Goal: Task Accomplishment & Management: Complete application form

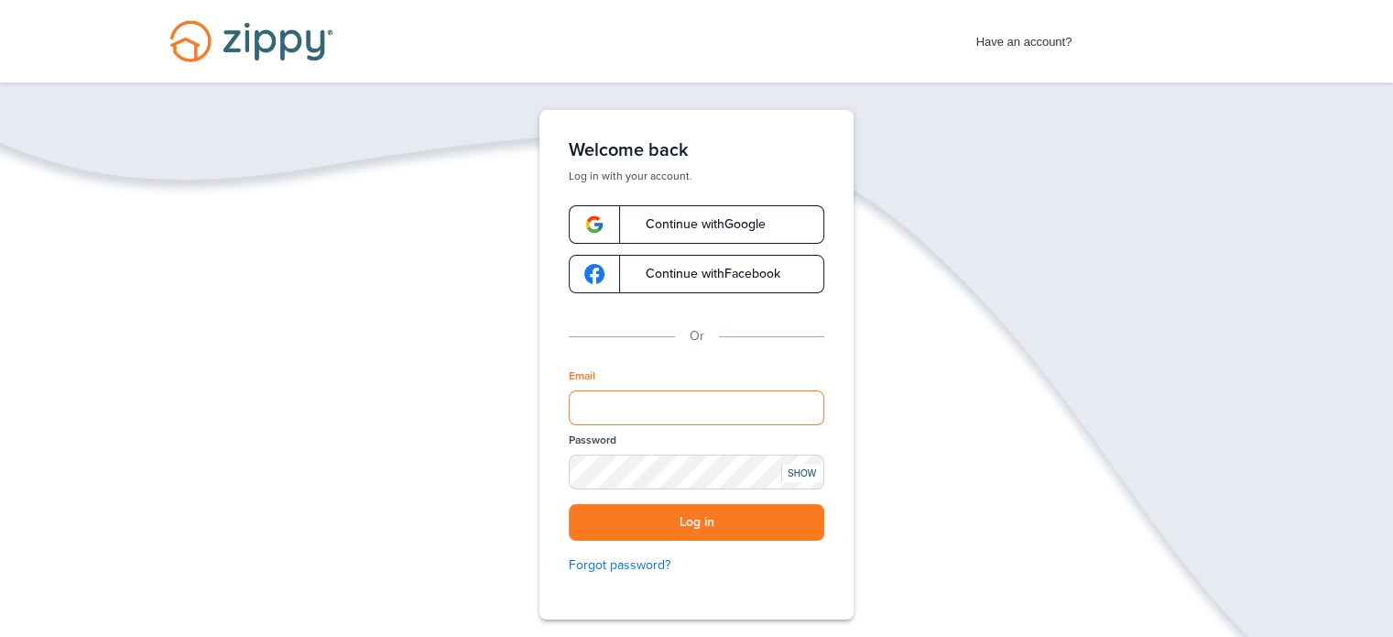
click at [657, 409] on input "Email" at bounding box center [697, 407] width 256 height 35
click at [674, 409] on input "Email" at bounding box center [697, 407] width 256 height 35
type input "**********"
click at [692, 517] on button "Log in" at bounding box center [697, 523] width 256 height 38
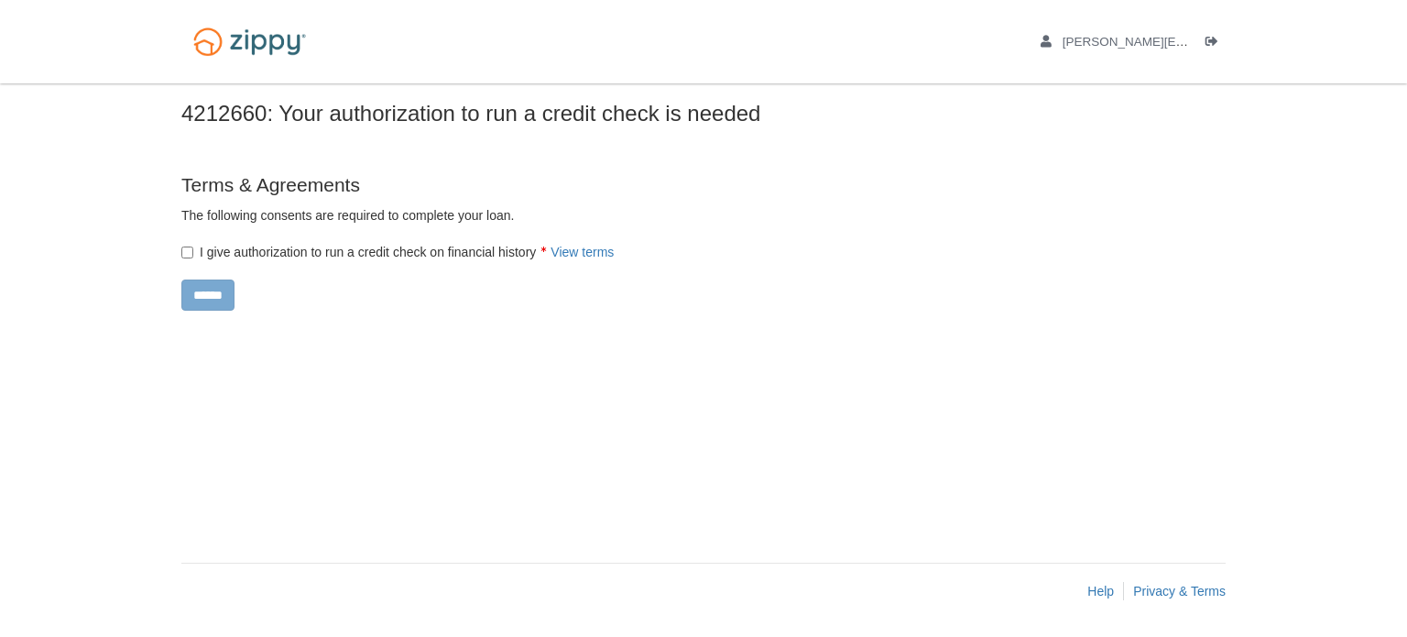
click at [202, 260] on label "I give authorization to run a credit check on financial history View terms" at bounding box center [397, 252] width 432 height 18
click at [210, 306] on form "Terms & Agreements The following consents are required to complete your loan. ×…" at bounding box center [547, 240] width 733 height 138
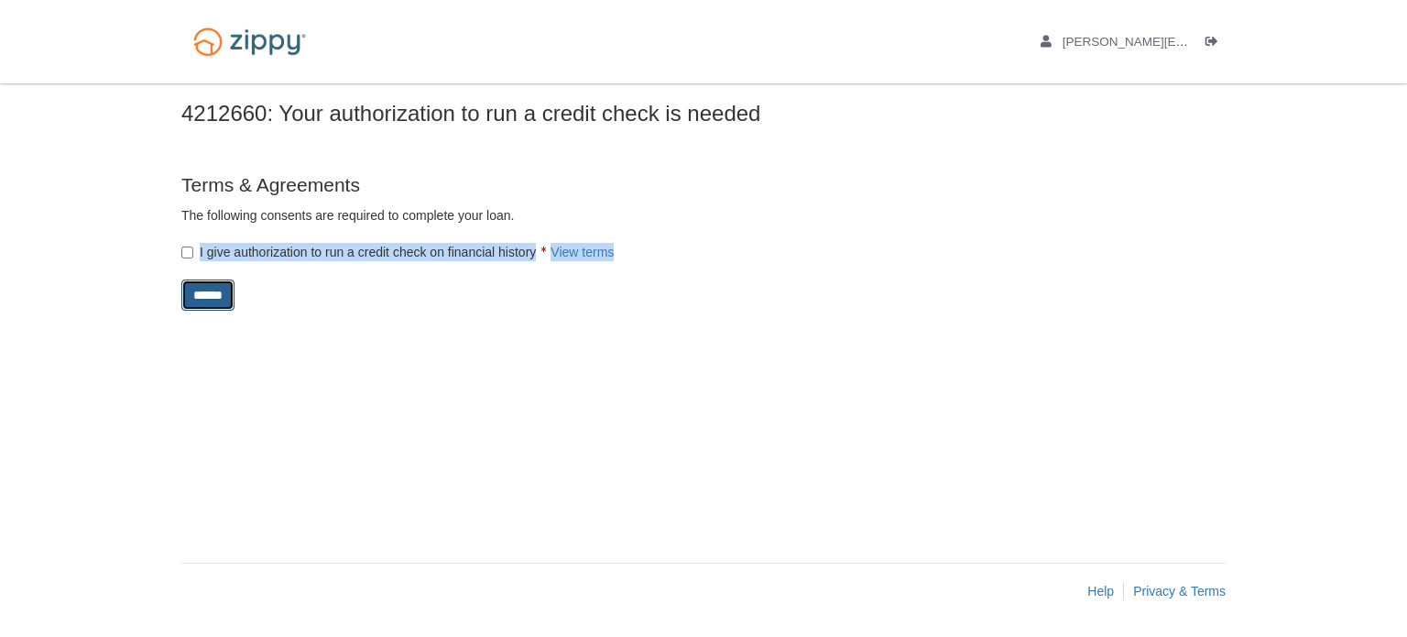
click at [213, 297] on input "******" at bounding box center [207, 294] width 53 height 31
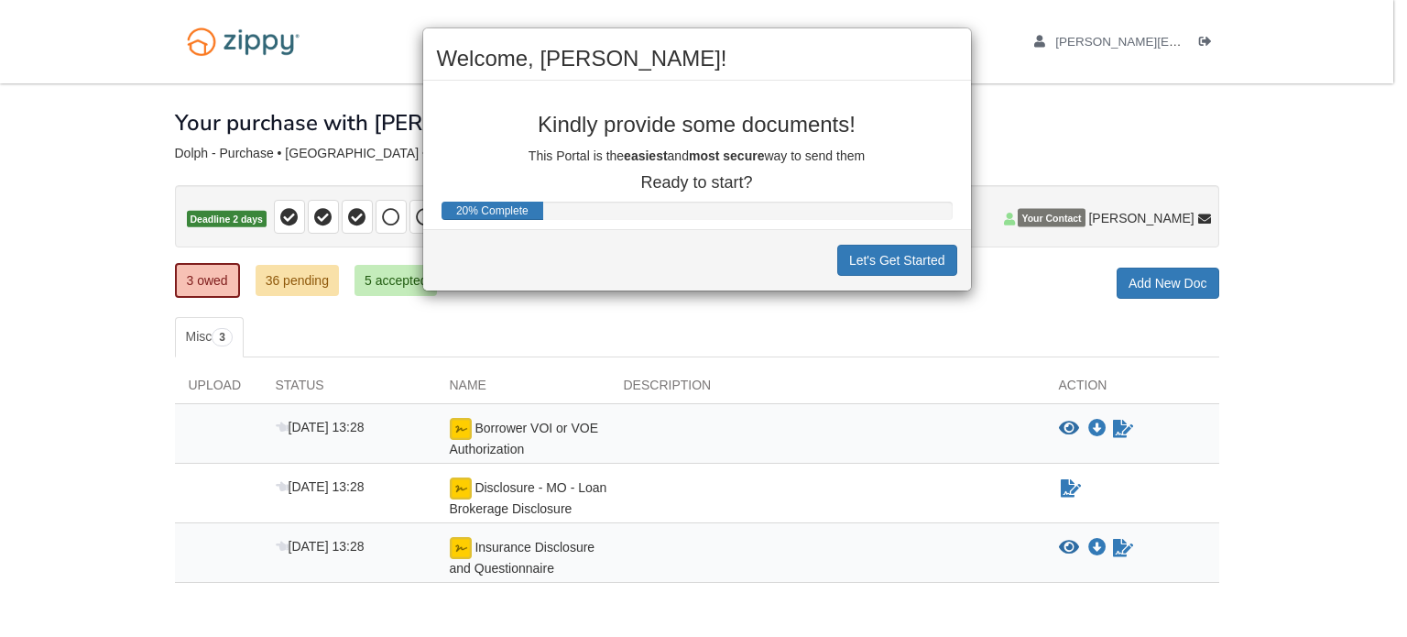
click at [1069, 426] on div "Welcome, [PERSON_NAME]! Kindly provide some documents! This Portal is the easie…" at bounding box center [703, 318] width 1407 height 637
click at [908, 267] on button "Let's Get Started" at bounding box center [897, 260] width 120 height 31
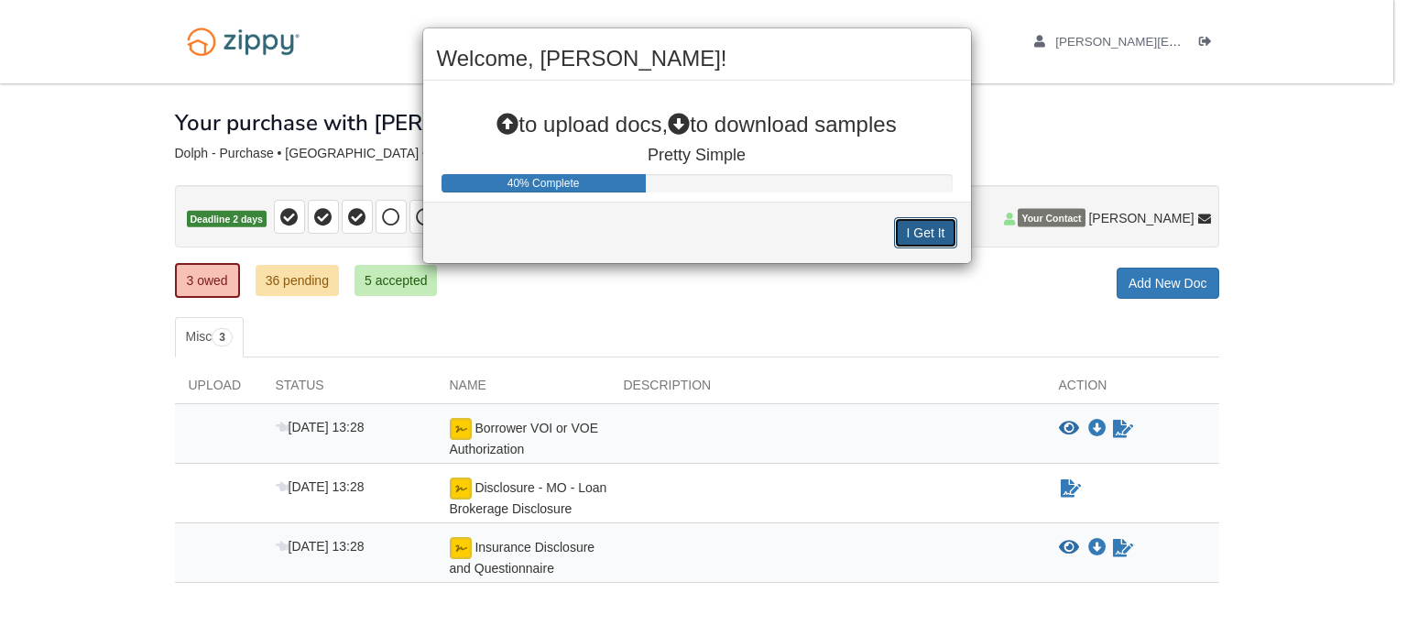
click at [915, 231] on button "I Get It" at bounding box center [925, 232] width 62 height 31
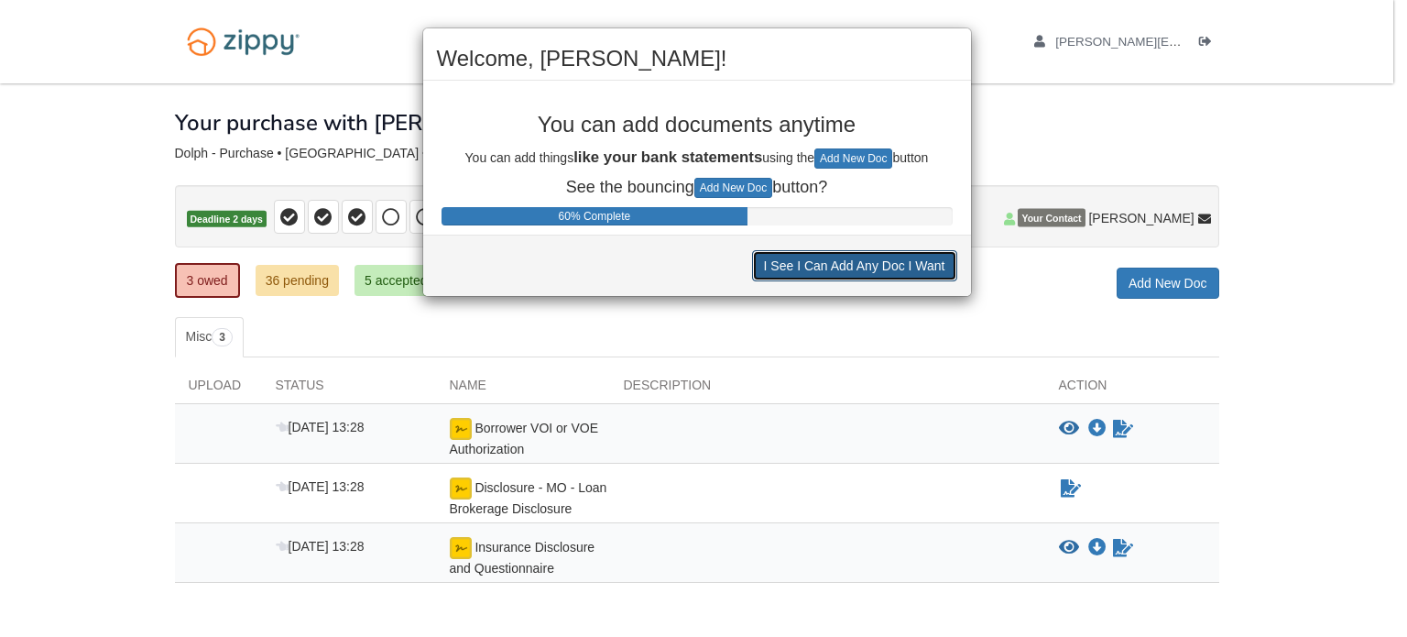
click at [832, 267] on button "I See I Can Add Any Doc I Want" at bounding box center [854, 265] width 205 height 31
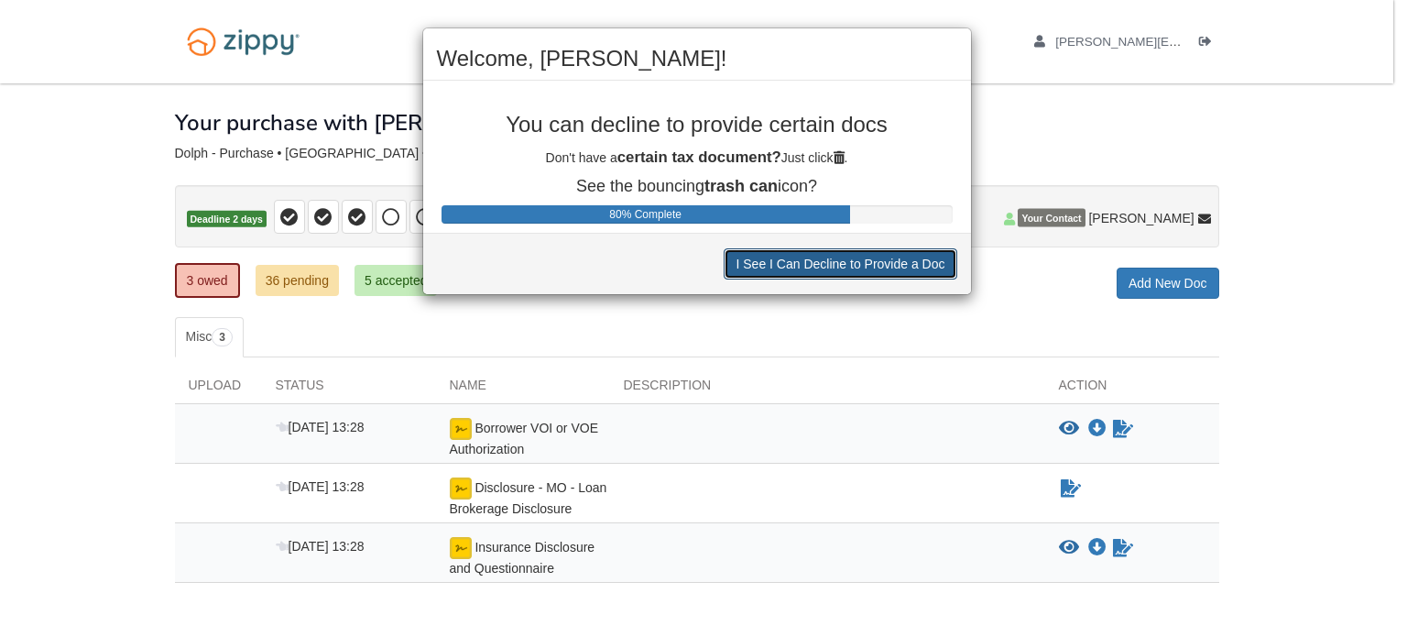
click at [832, 267] on button "I See I Can Decline to Provide a Doc" at bounding box center [840, 263] width 233 height 31
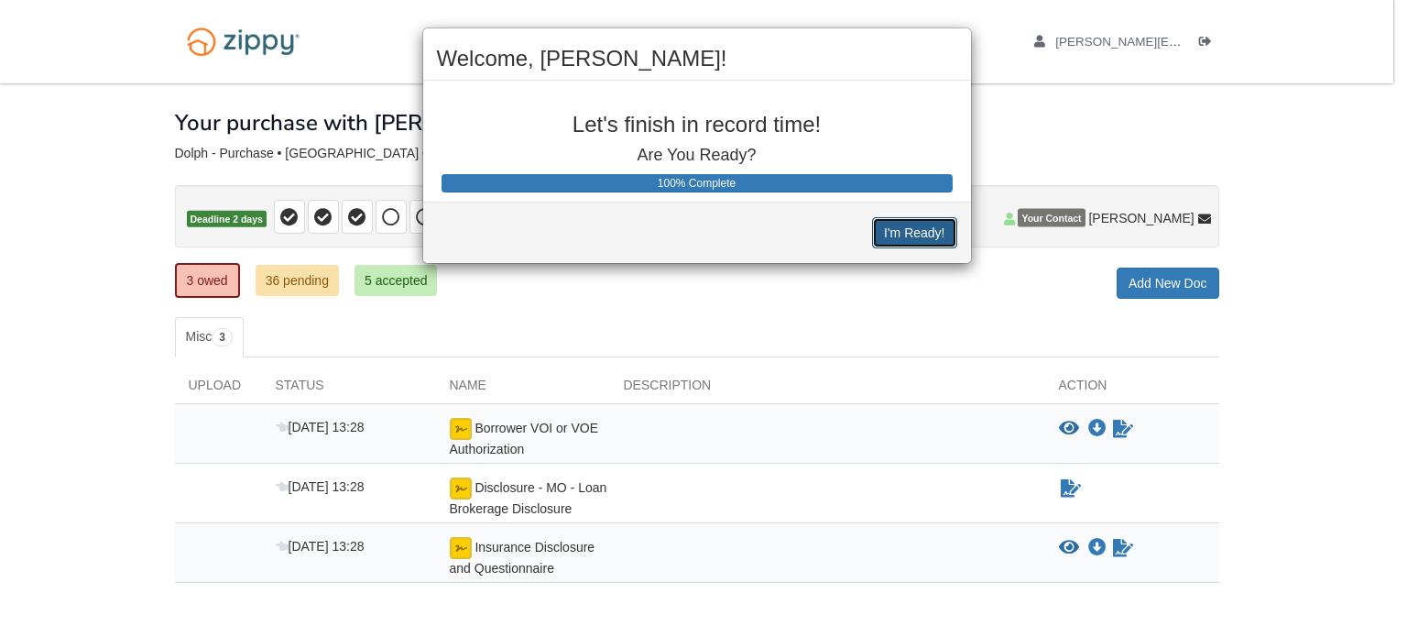
click at [883, 226] on button "I'm Ready!" at bounding box center [914, 232] width 84 height 31
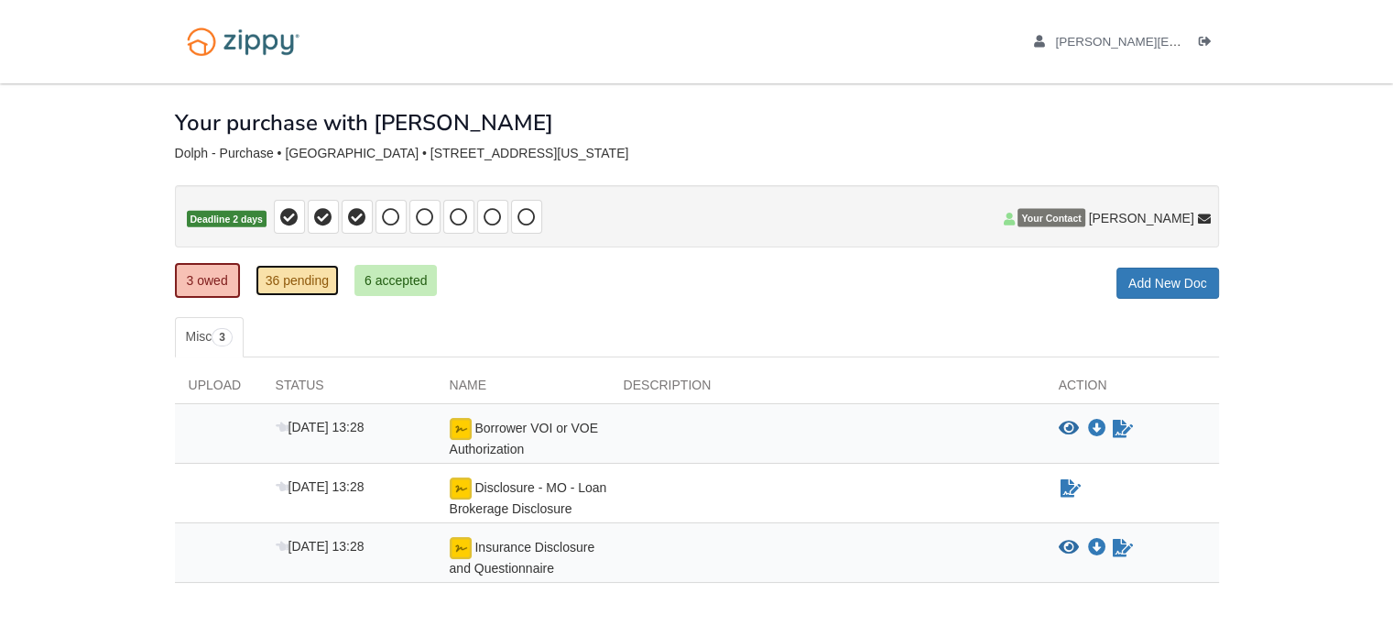
click at [306, 270] on link "36 pending" at bounding box center [297, 280] width 83 height 31
click at [92, 296] on body "[PERSON_NAME][EMAIL_ADDRESS][PERSON_NAME][DOMAIN_NAME] Logout" at bounding box center [696, 365] width 1393 height 730
click at [1114, 421] on icon "Sign Form" at bounding box center [1123, 429] width 20 height 18
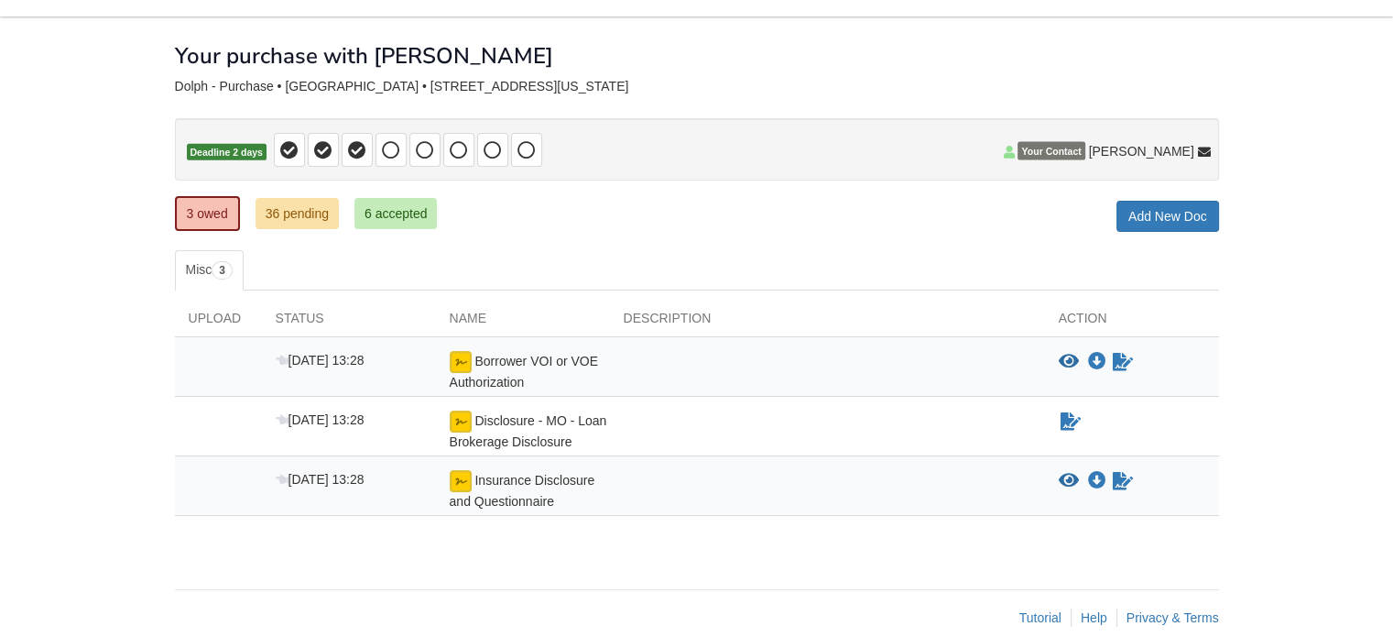
scroll to position [73, 0]
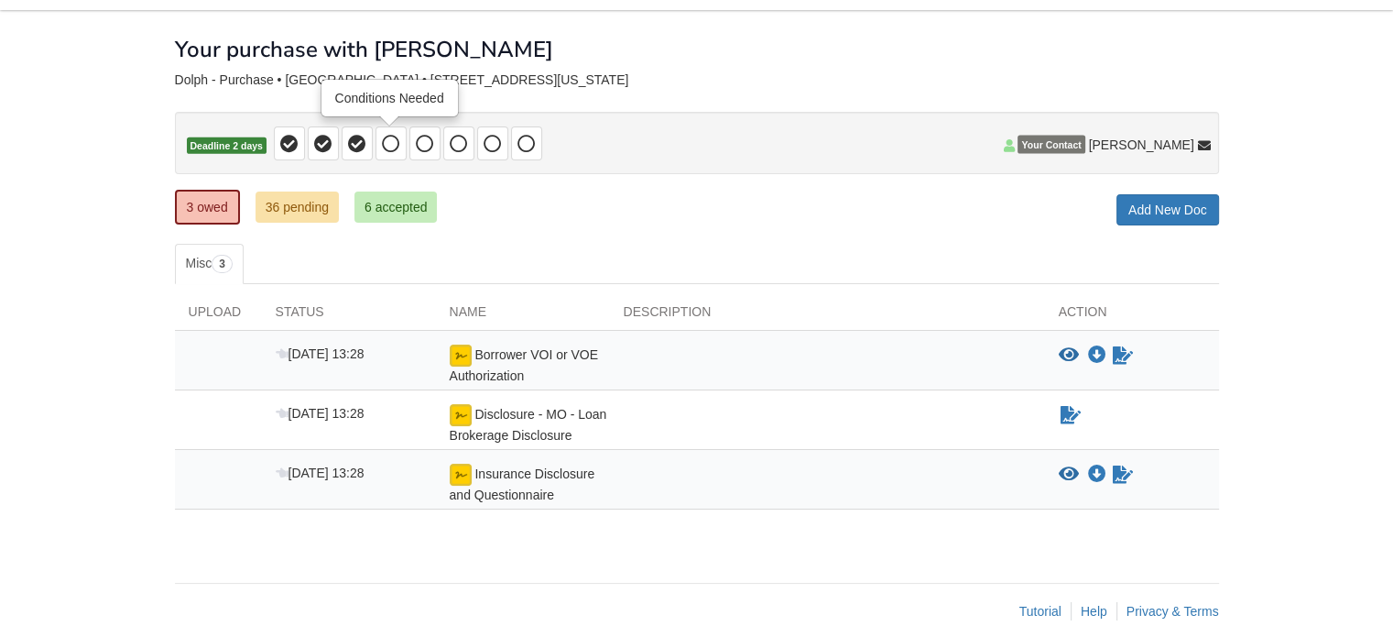
click at [393, 144] on icon at bounding box center [391, 144] width 18 height 18
click at [311, 209] on link "36 pending" at bounding box center [297, 206] width 83 height 31
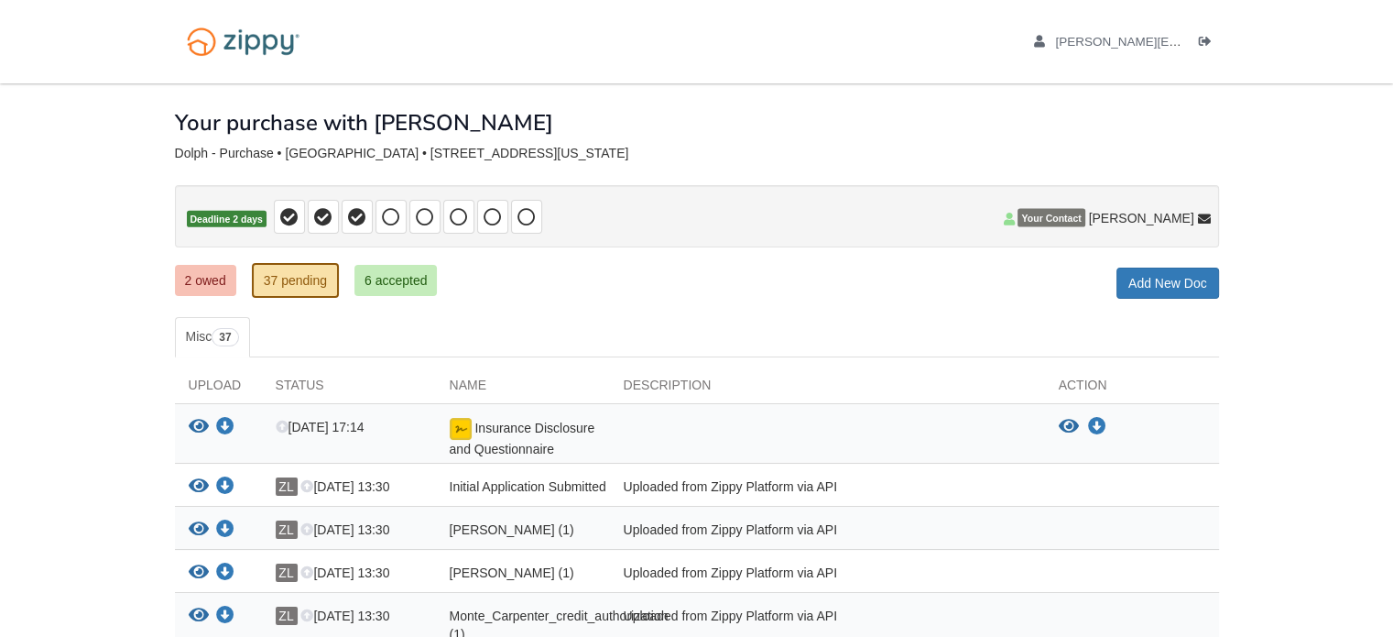
click at [744, 267] on div "2 owed 37 pending 6 accepted My Estimated Payment × My Estimated Payment Add Ne…" at bounding box center [697, 282] width 1044 height 33
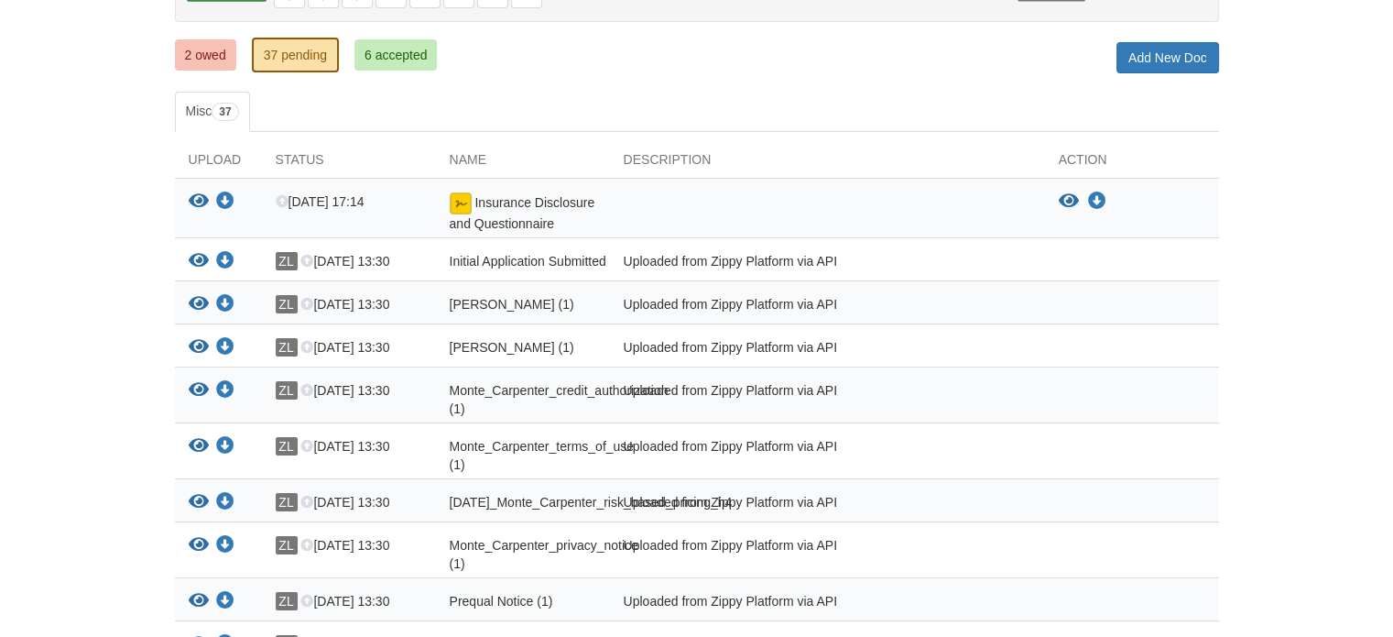
scroll to position [256, 0]
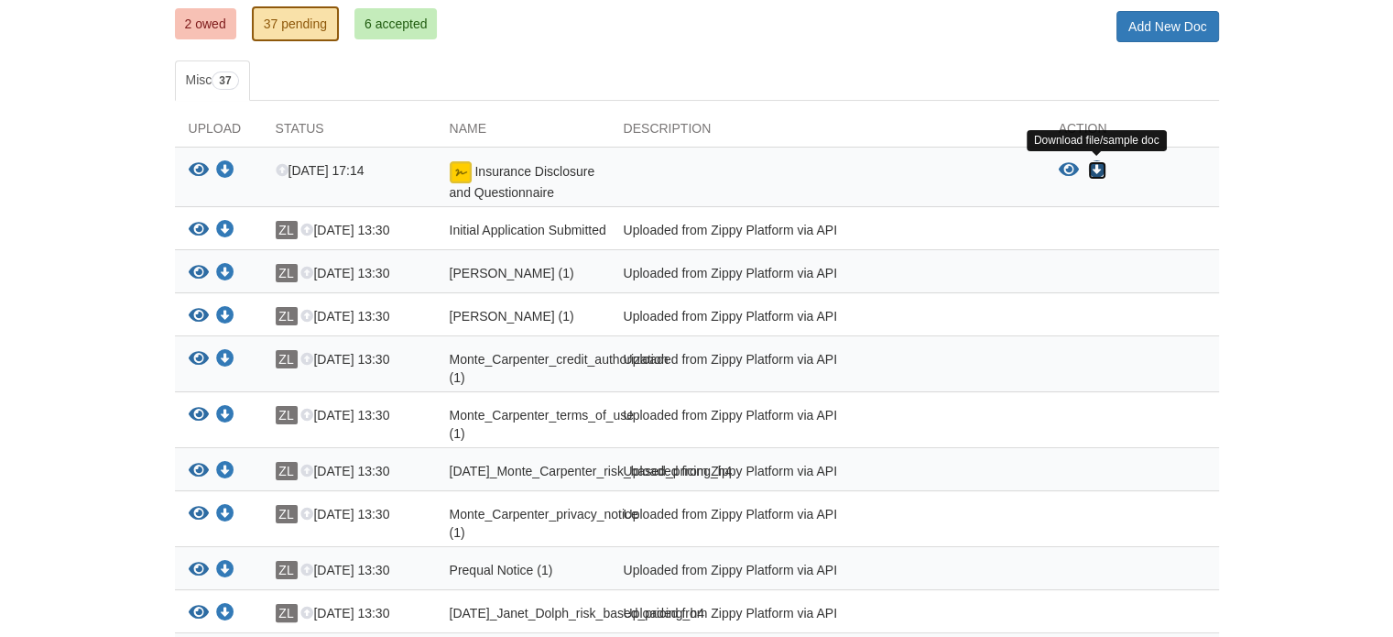
click at [1100, 168] on icon "Download Insurance Disclosure and Questionnaire" at bounding box center [1097, 170] width 18 height 18
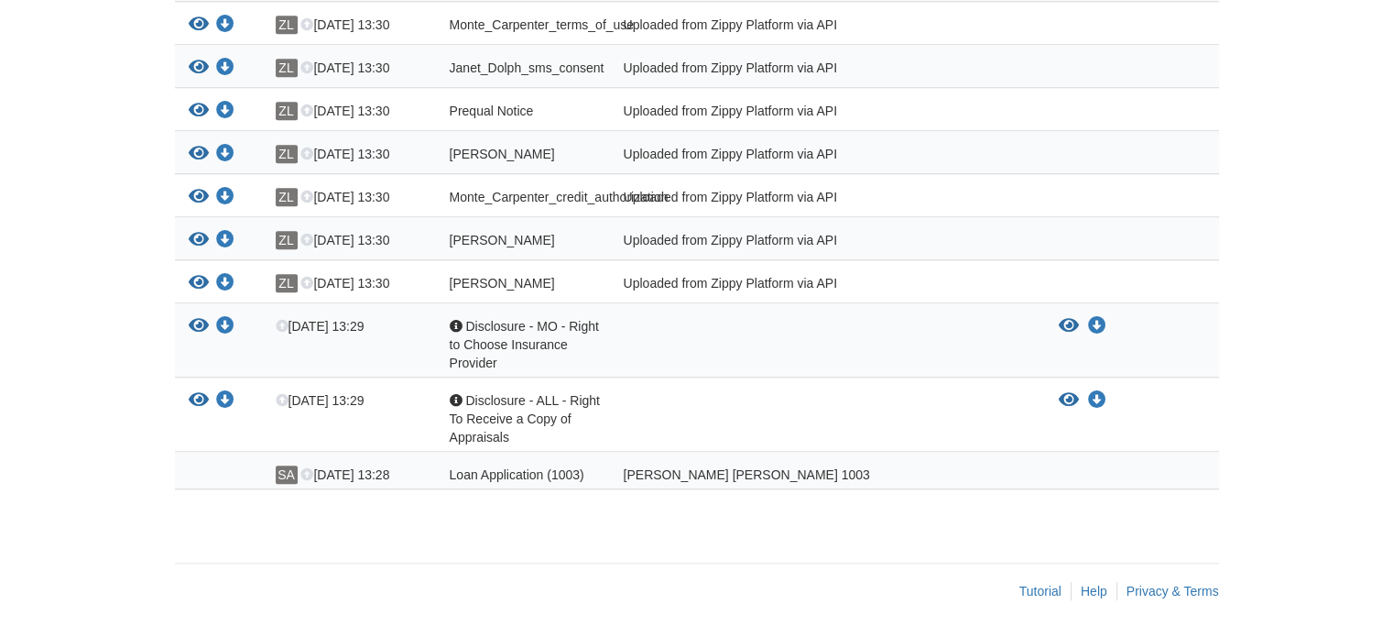
scroll to position [1785, 0]
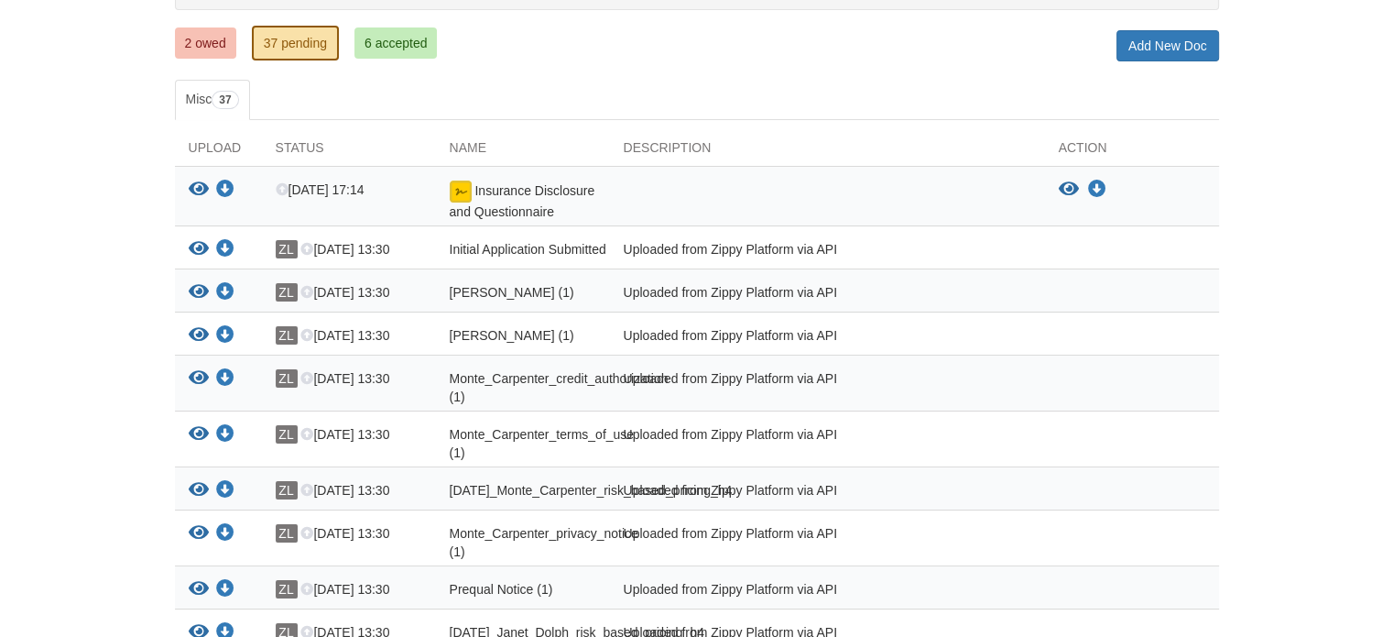
scroll to position [293, 0]
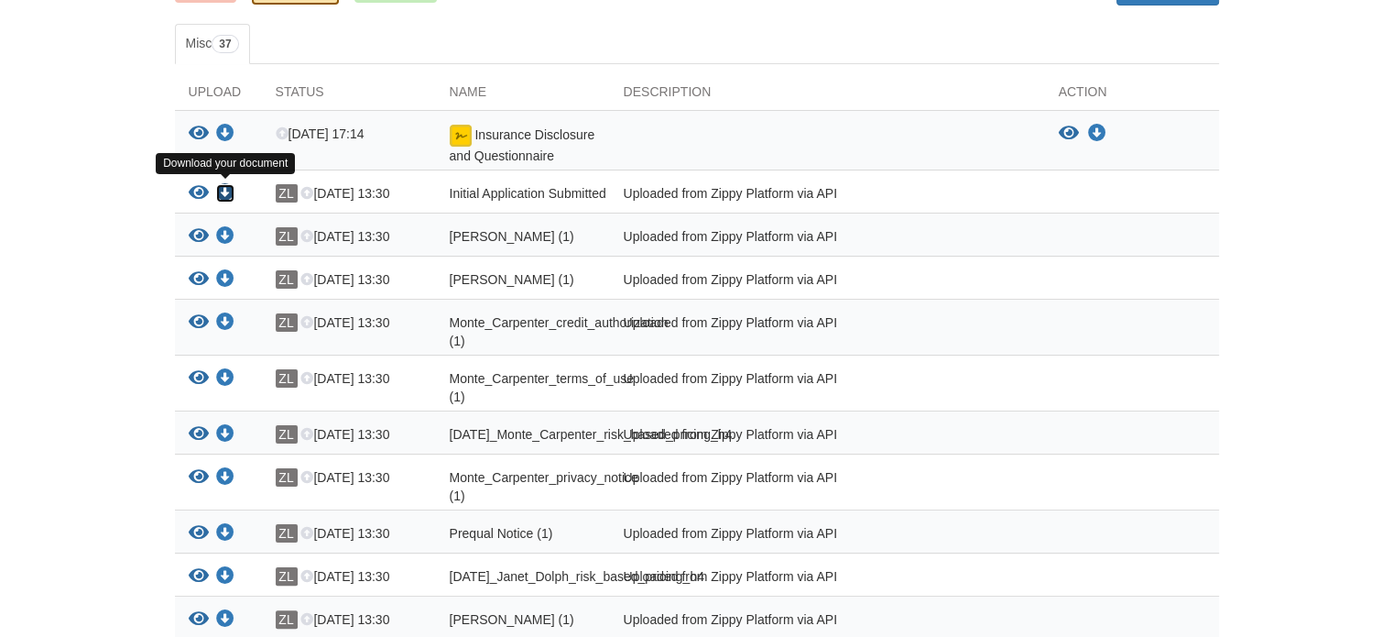
click at [226, 187] on icon "Download Initial Application Submitted" at bounding box center [225, 193] width 18 height 18
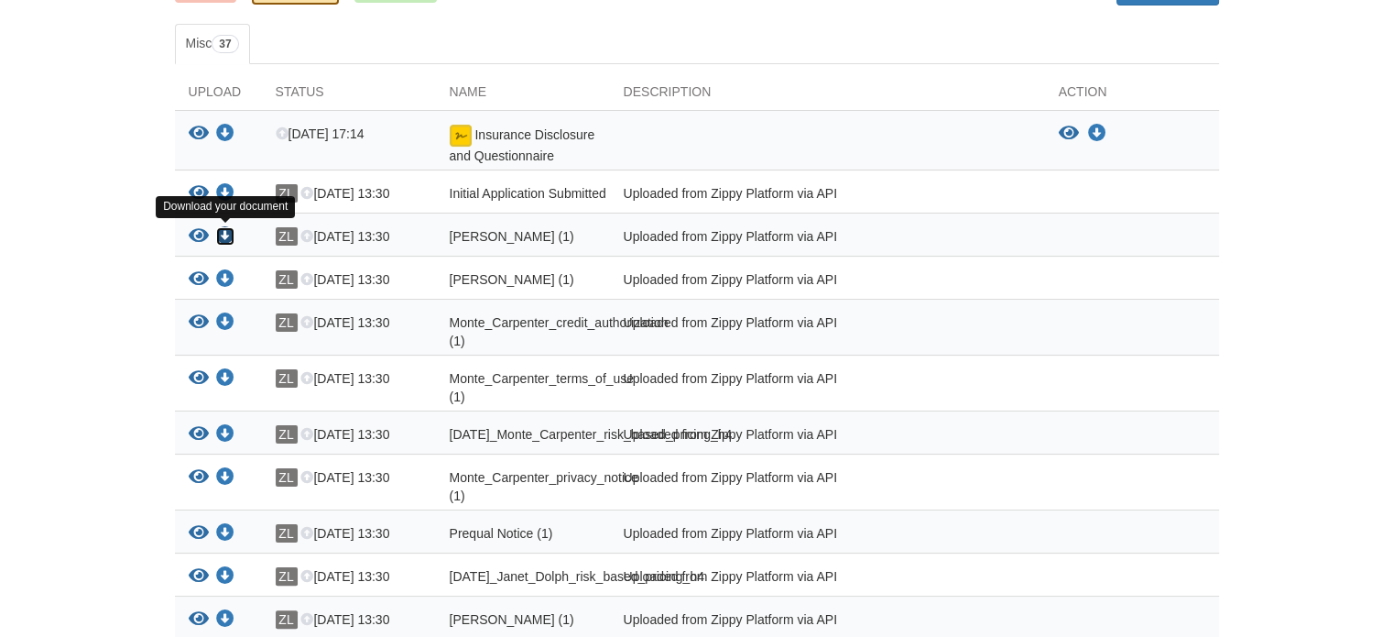
click at [223, 234] on icon "Download Janet_Dolph_terms_of_use (1)" at bounding box center [225, 236] width 18 height 18
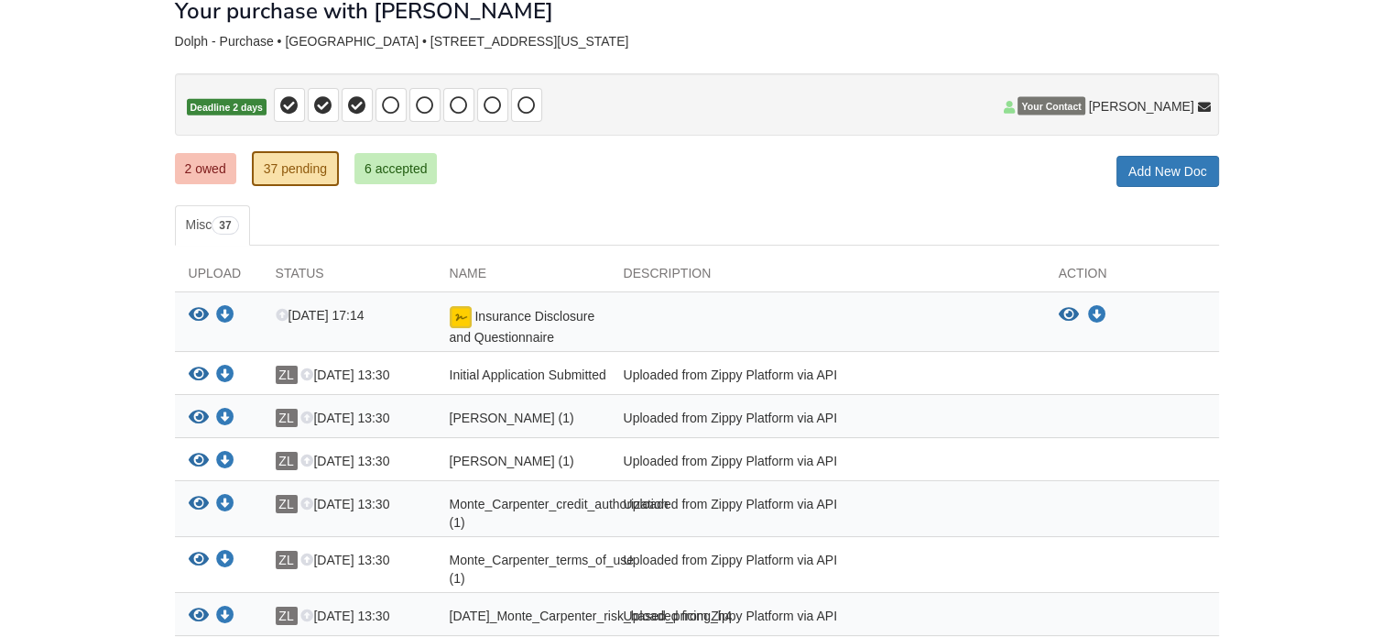
scroll to position [0, 0]
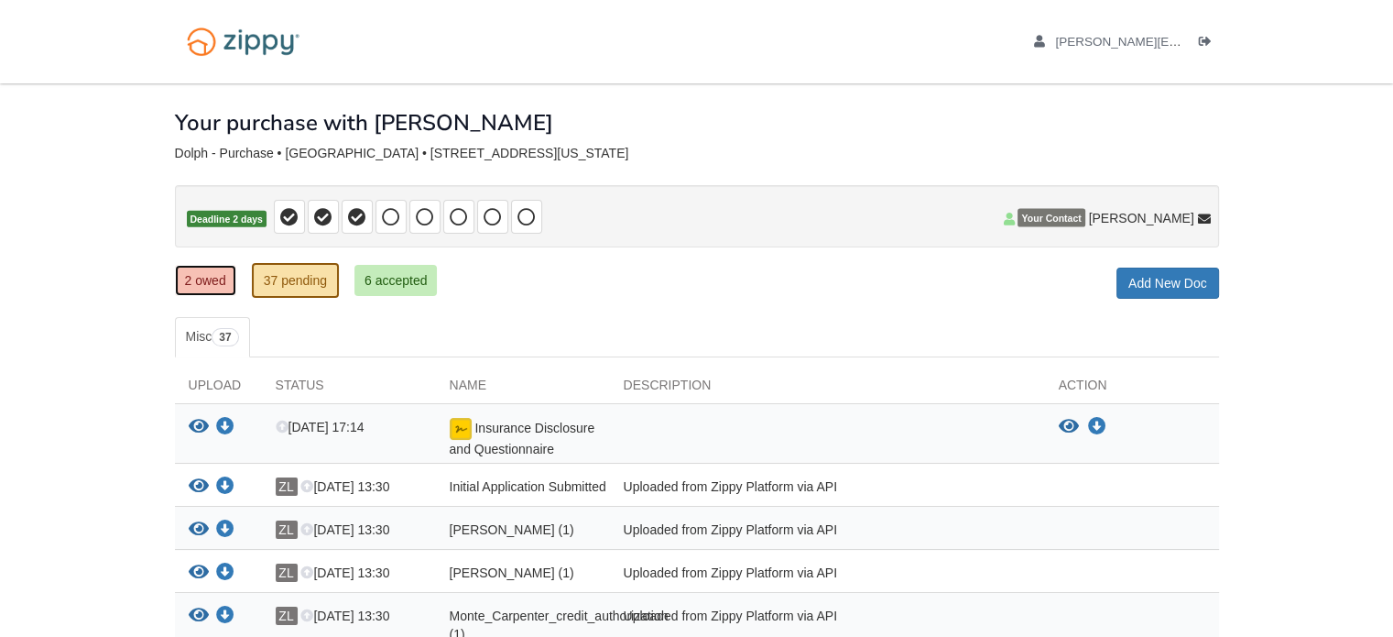
click at [220, 274] on link "2 owed" at bounding box center [205, 280] width 61 height 31
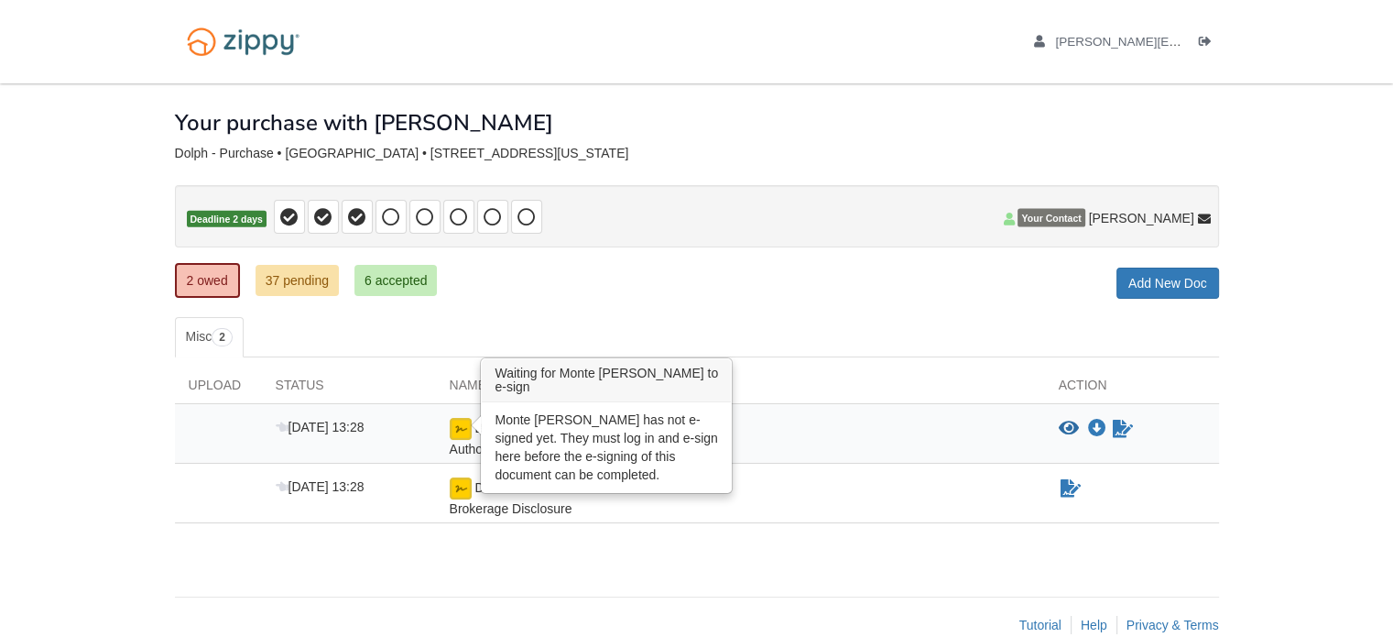
click at [454, 435] on img at bounding box center [461, 429] width 22 height 22
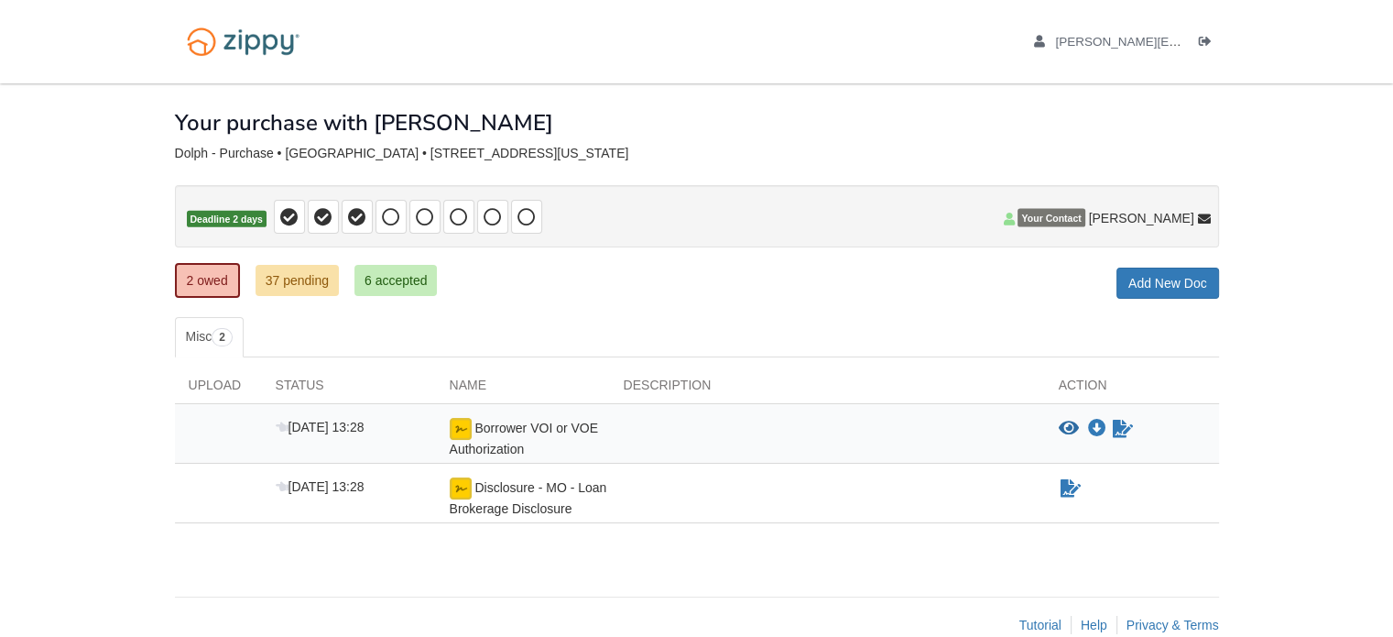
click at [1191, 109] on div "Your purchase with [PERSON_NAME]" at bounding box center [697, 108] width 1044 height 51
click at [1203, 42] on icon "Log out" at bounding box center [1205, 42] width 13 height 13
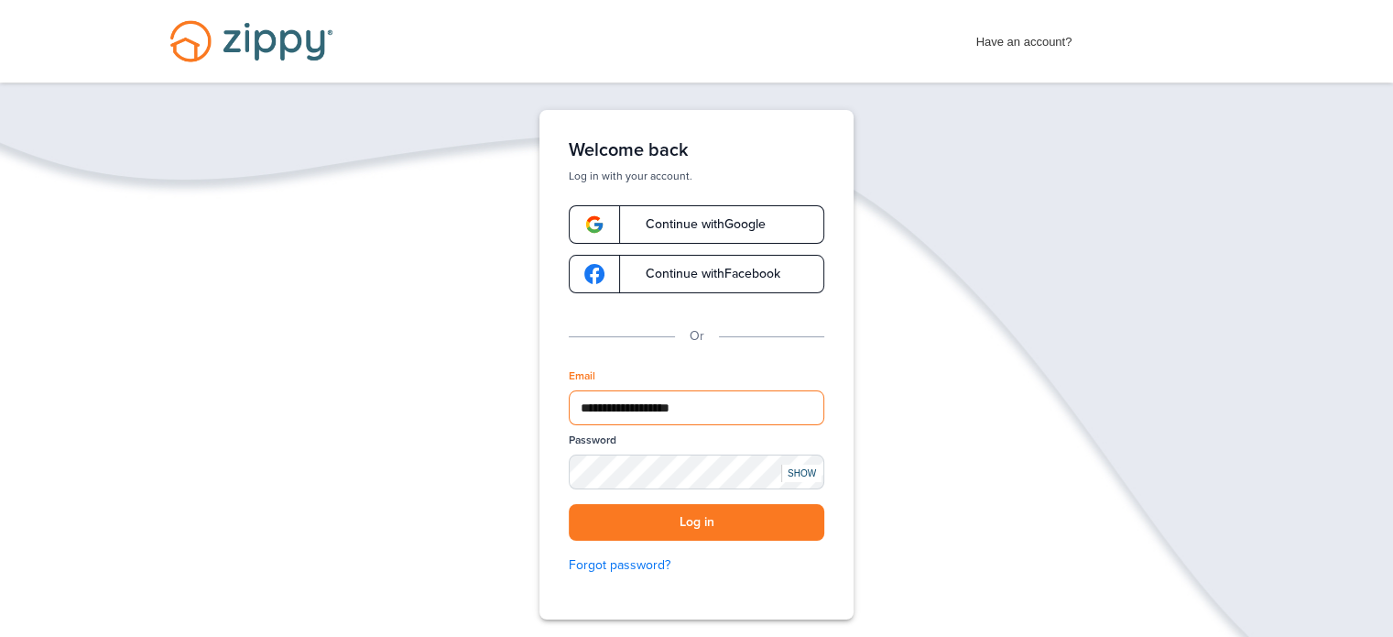
click at [720, 409] on input "**********" at bounding box center [697, 407] width 256 height 35
type input "*"
type input "**********"
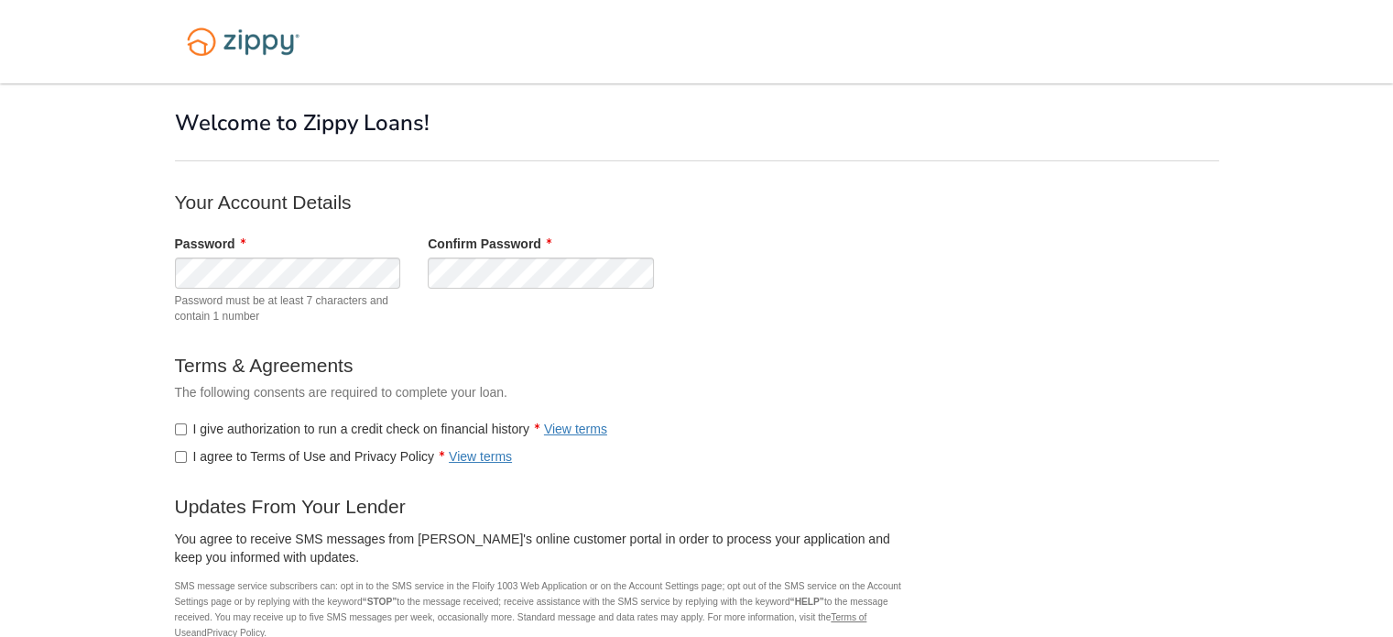
click at [143, 470] on body "× × Welcome to Zippy Loans! Your Account Details Password" at bounding box center [696, 422] width 1393 height 844
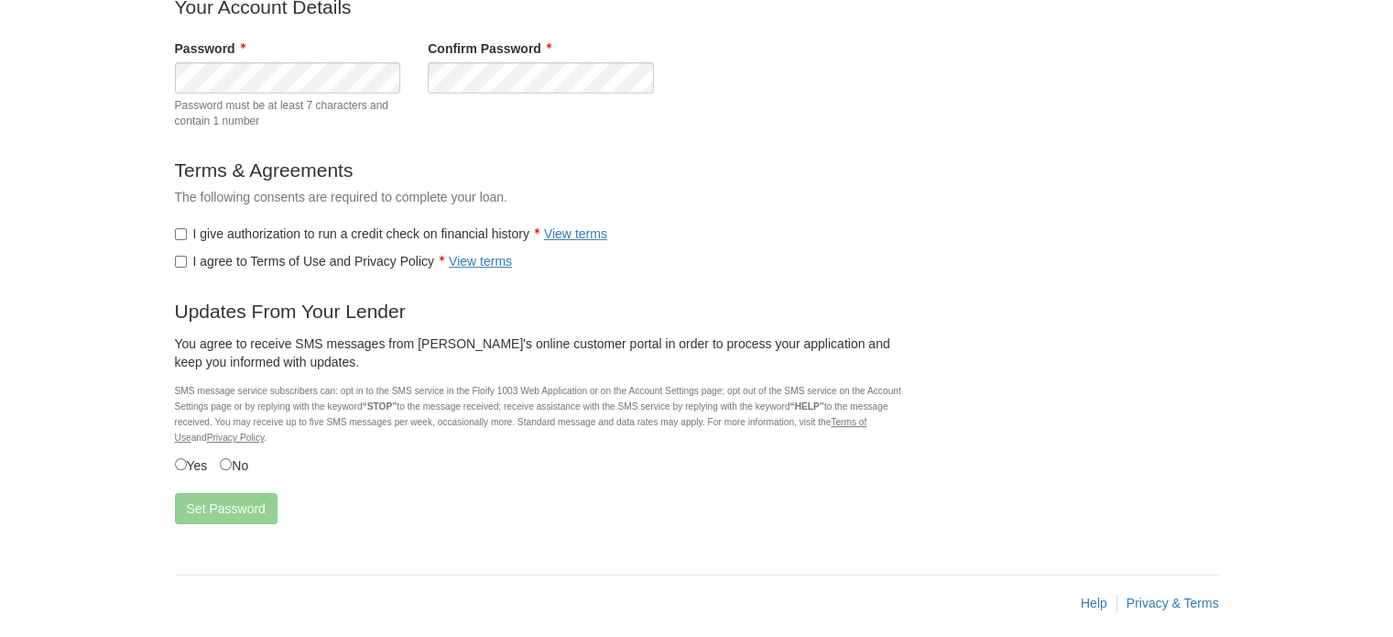
scroll to position [207, 0]
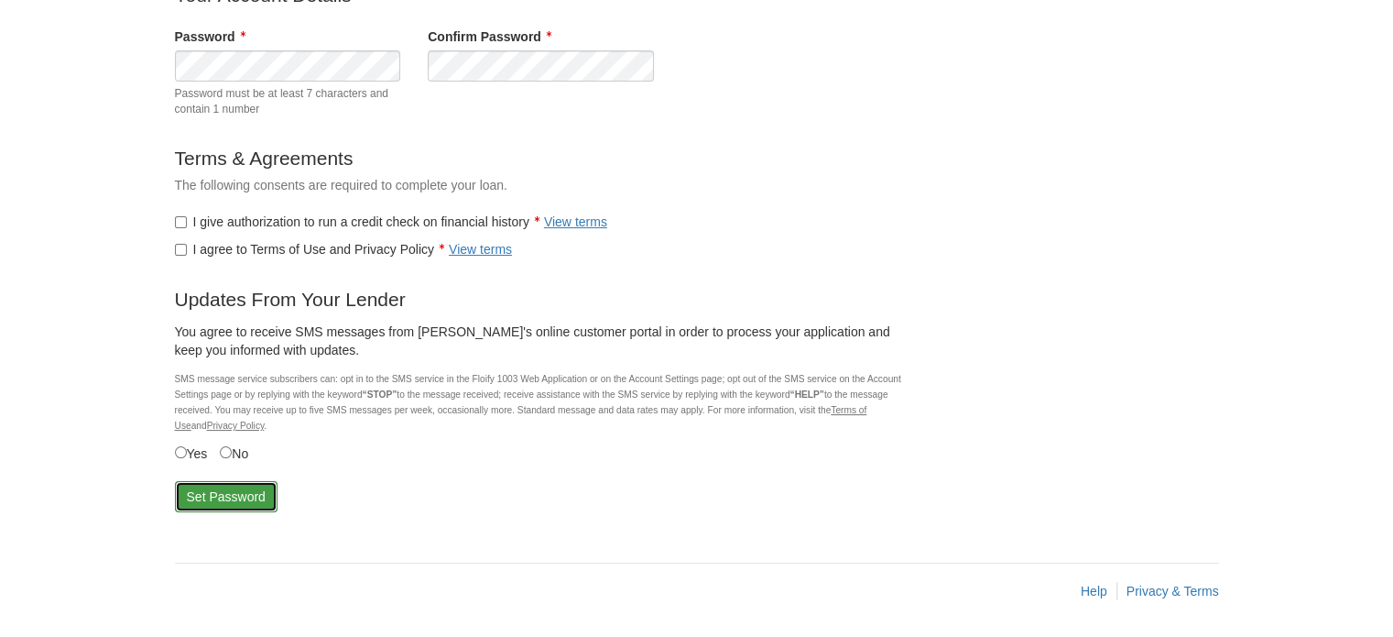
click at [234, 494] on button "Set Password" at bounding box center [226, 496] width 103 height 31
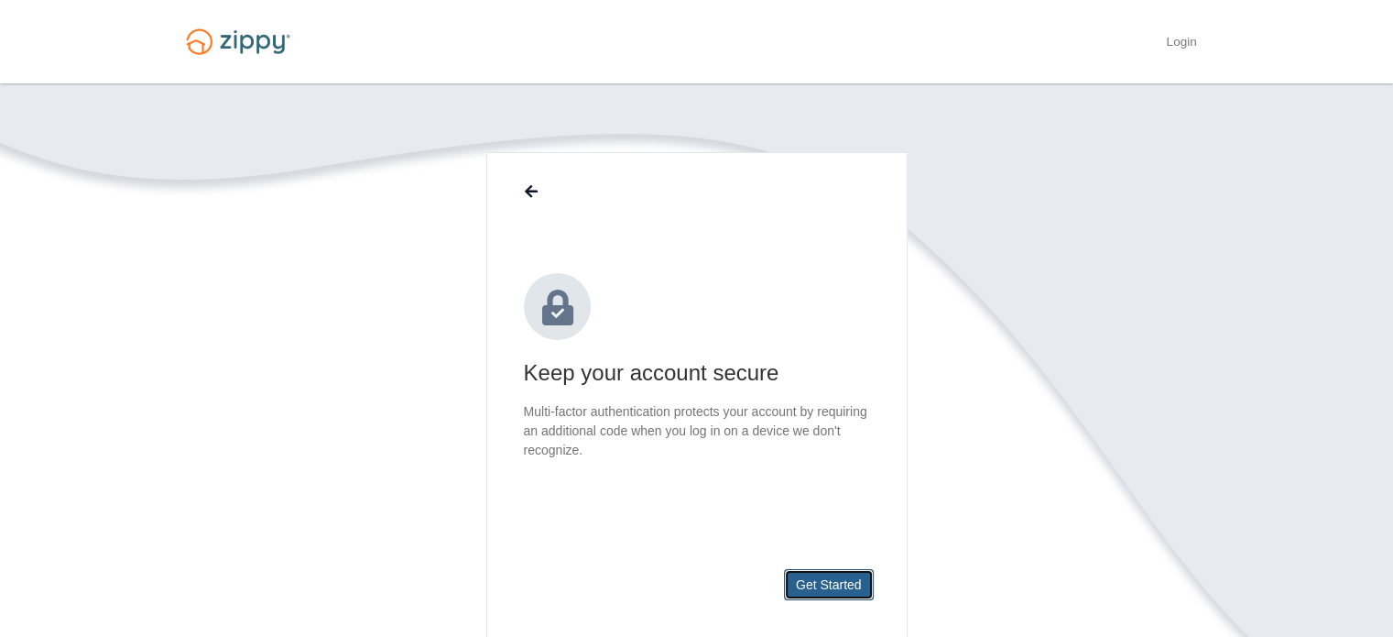
click at [828, 584] on button "Get Started" at bounding box center [829, 584] width 90 height 31
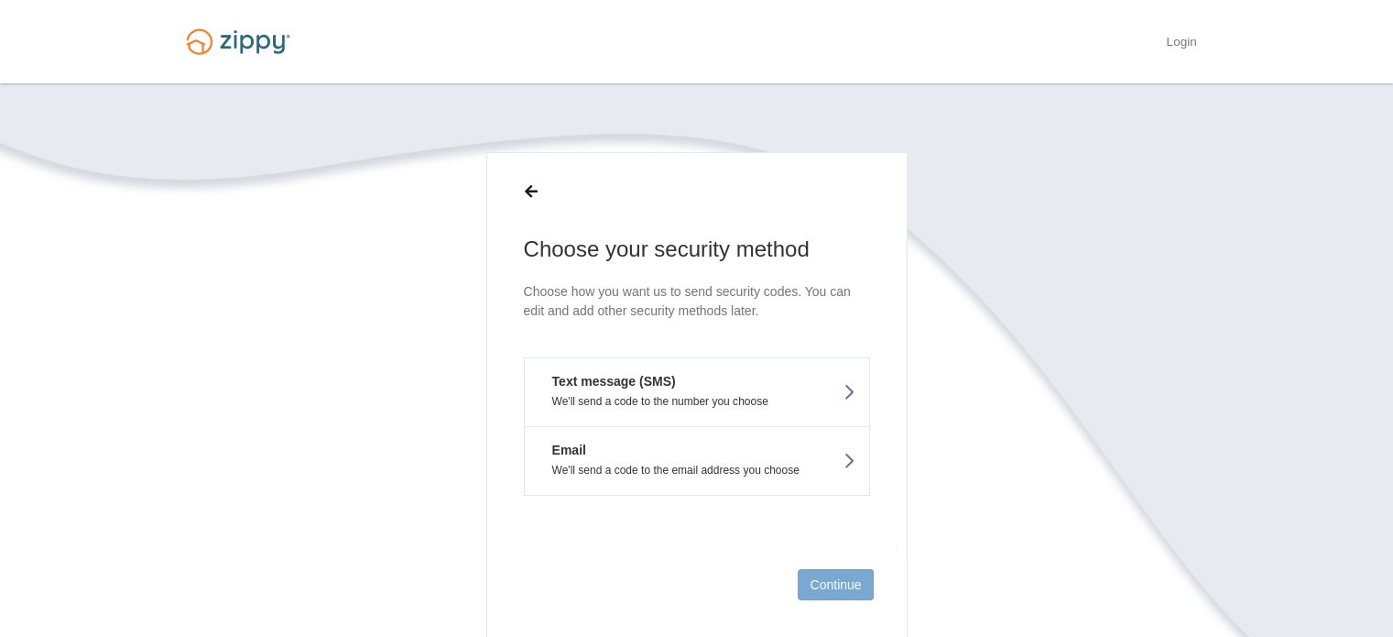
click at [846, 406] on p "We'll send a code to the number you choose" at bounding box center [697, 401] width 317 height 13
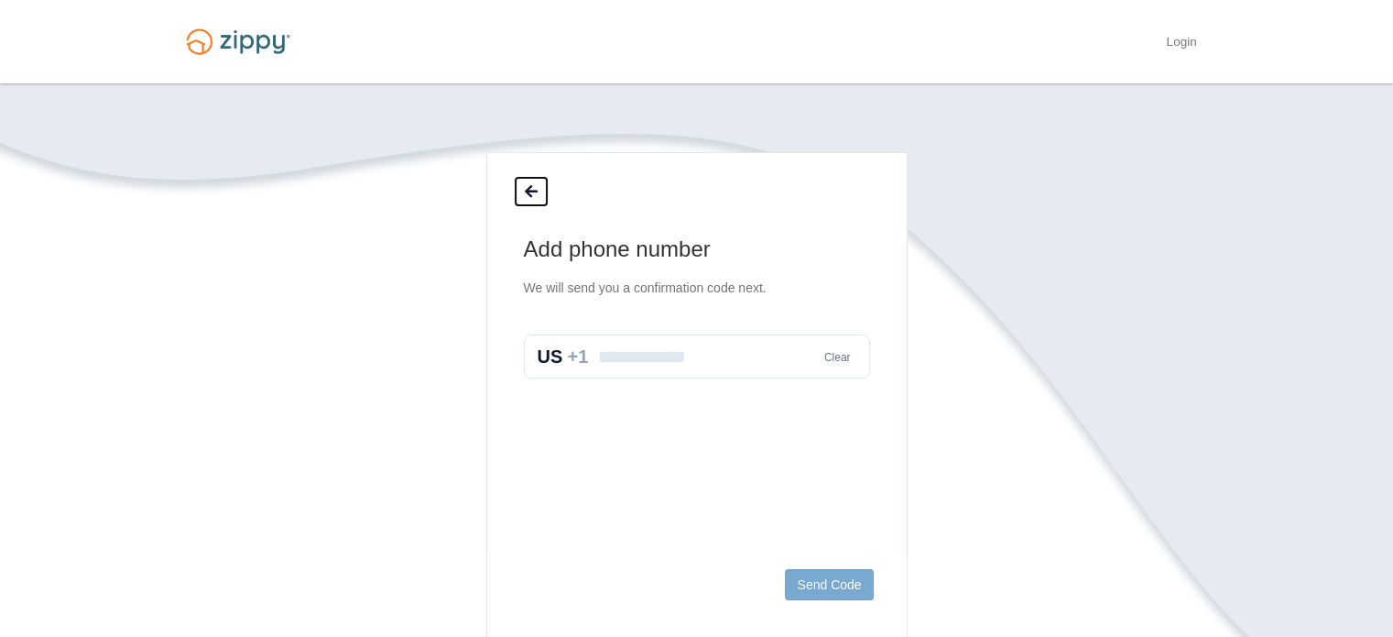
click at [530, 191] on icon at bounding box center [531, 192] width 13 height 15
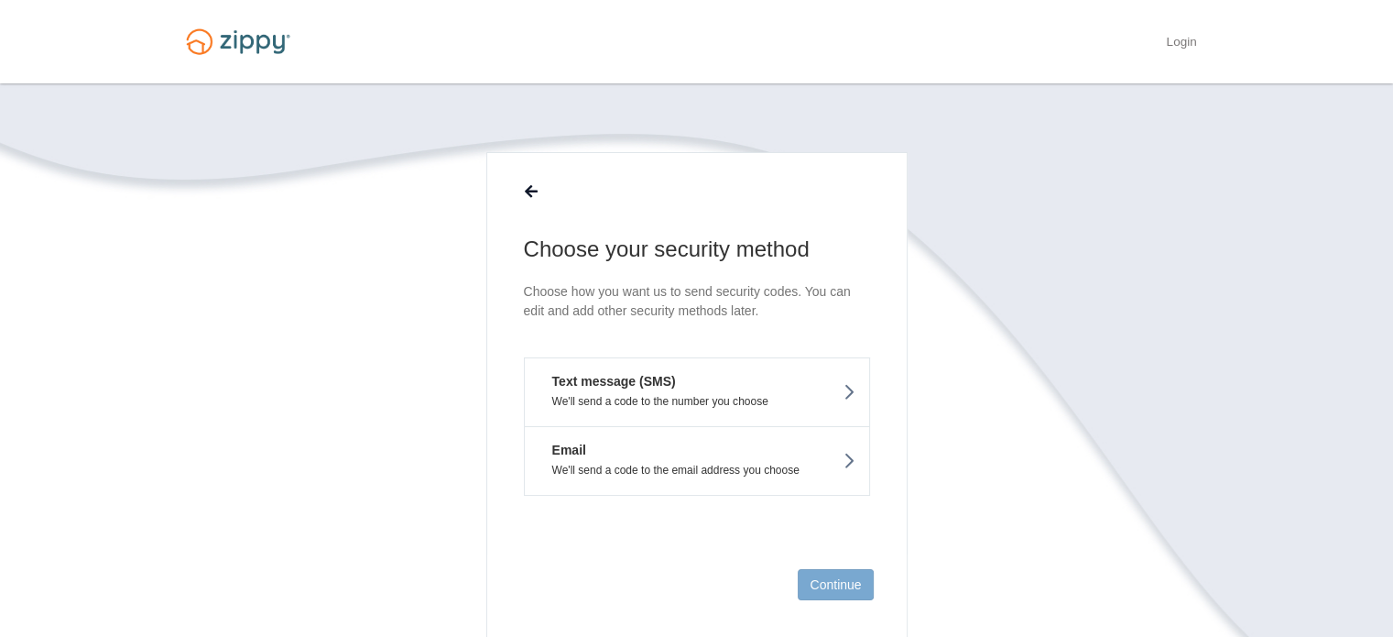
click at [692, 438] on button "Email We'll send a code to the email address you choose" at bounding box center [697, 461] width 346 height 70
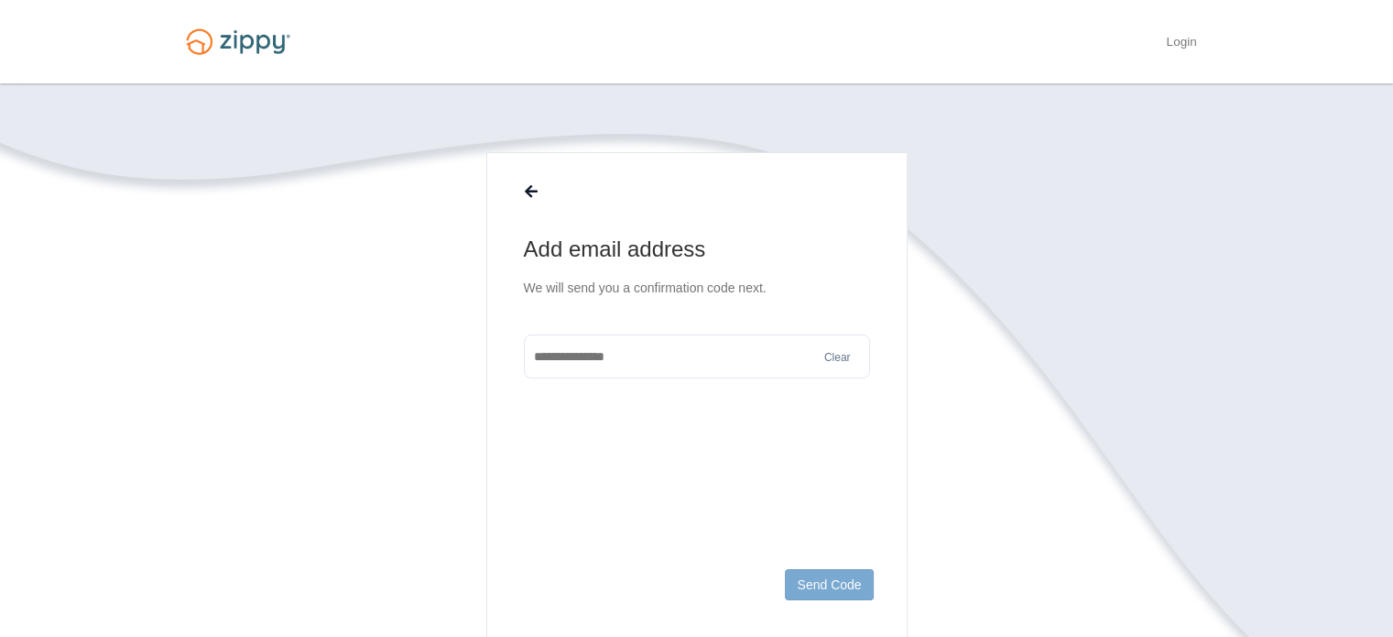
click at [658, 353] on input "text" at bounding box center [697, 356] width 346 height 44
type input "**********"
click at [815, 570] on button "Send Code" at bounding box center [829, 584] width 88 height 31
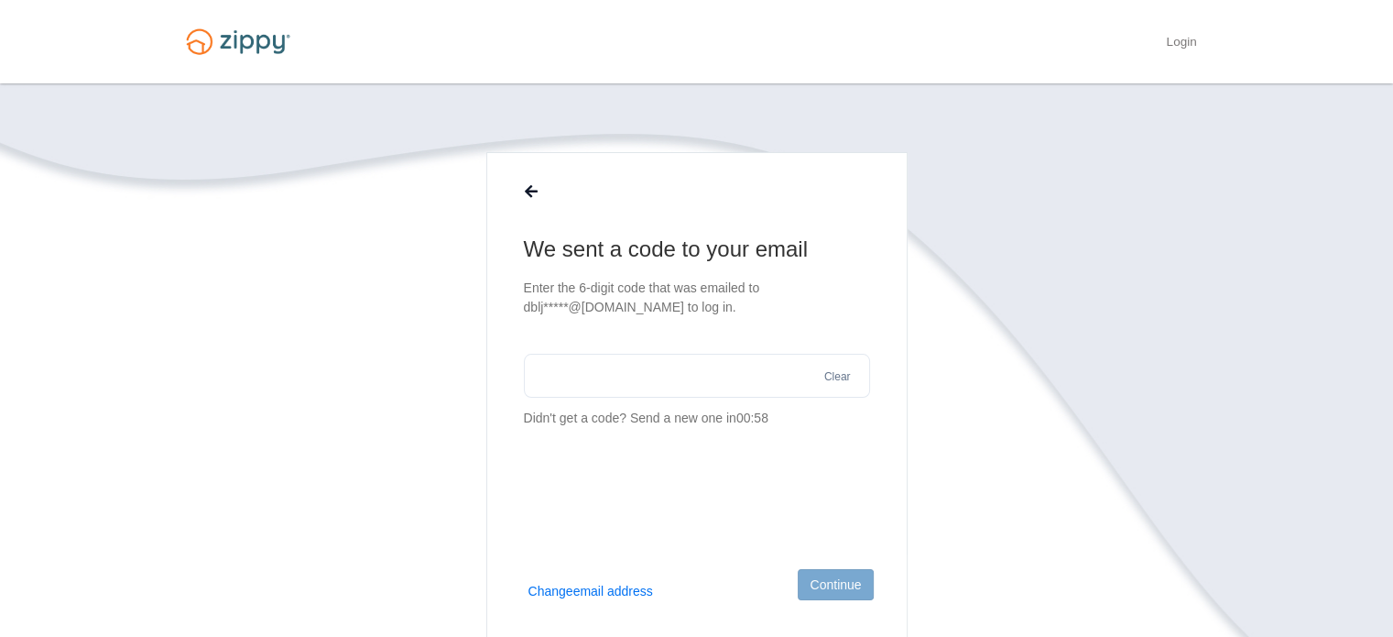
click at [720, 391] on input "text" at bounding box center [697, 376] width 346 height 44
type input "******"
click at [832, 586] on button "Continue" at bounding box center [835, 584] width 75 height 31
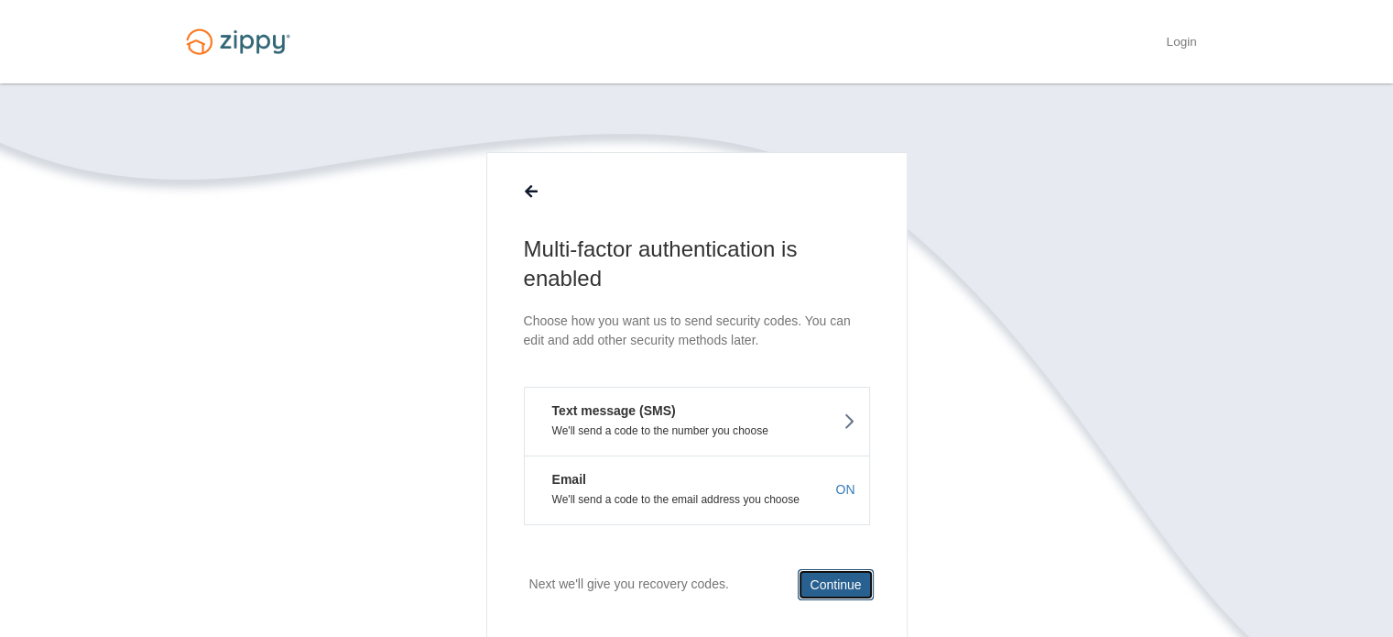
click at [831, 585] on button "Continue" at bounding box center [835, 584] width 75 height 31
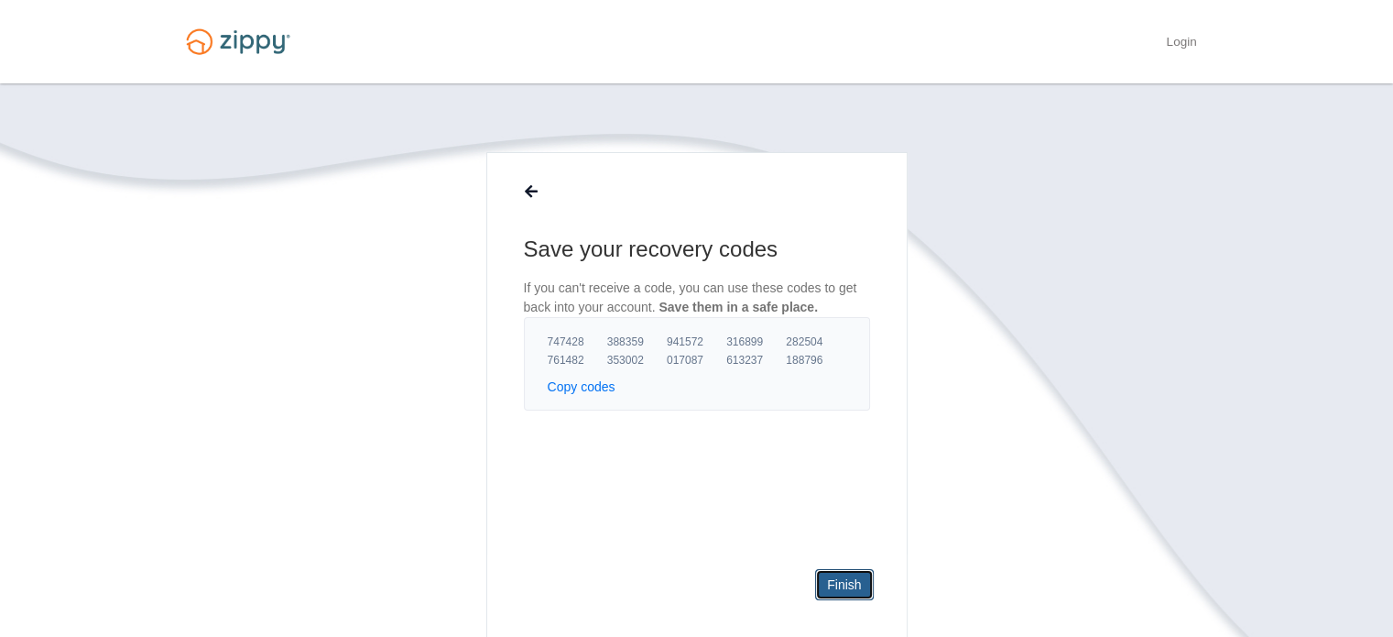
click at [835, 582] on link "Finish" at bounding box center [844, 584] width 58 height 31
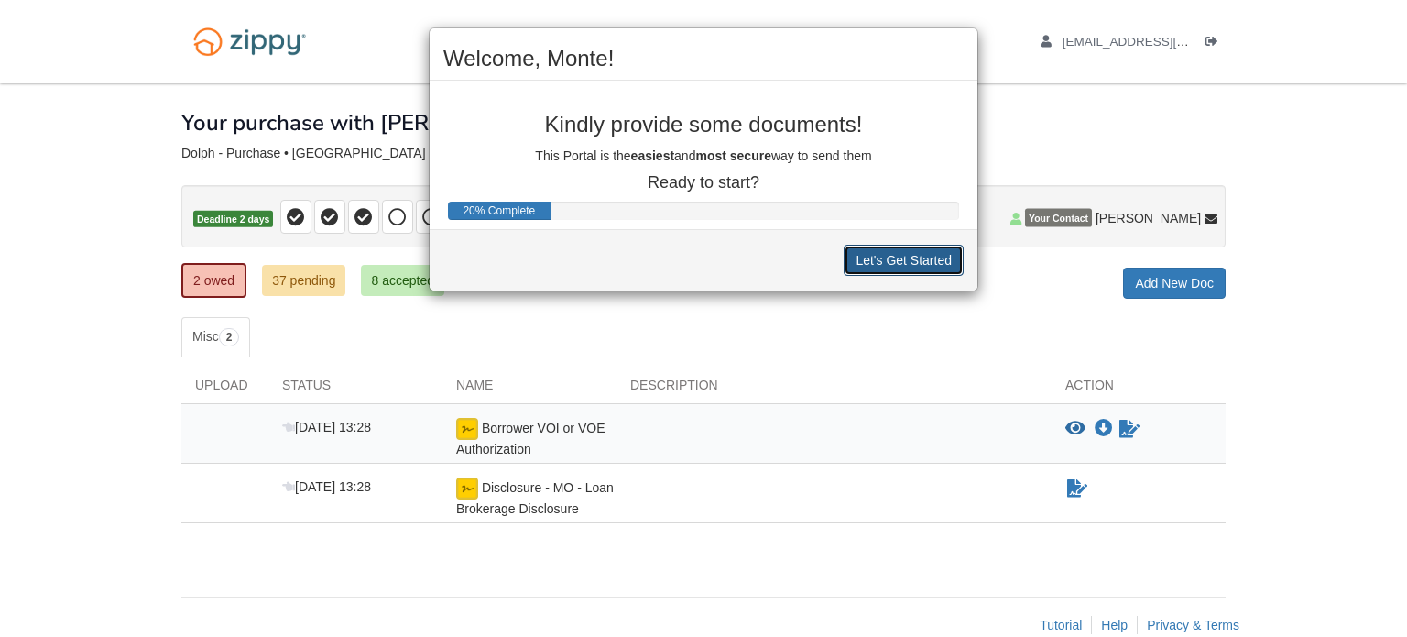
click at [879, 266] on button "Let's Get Started" at bounding box center [904, 260] width 120 height 31
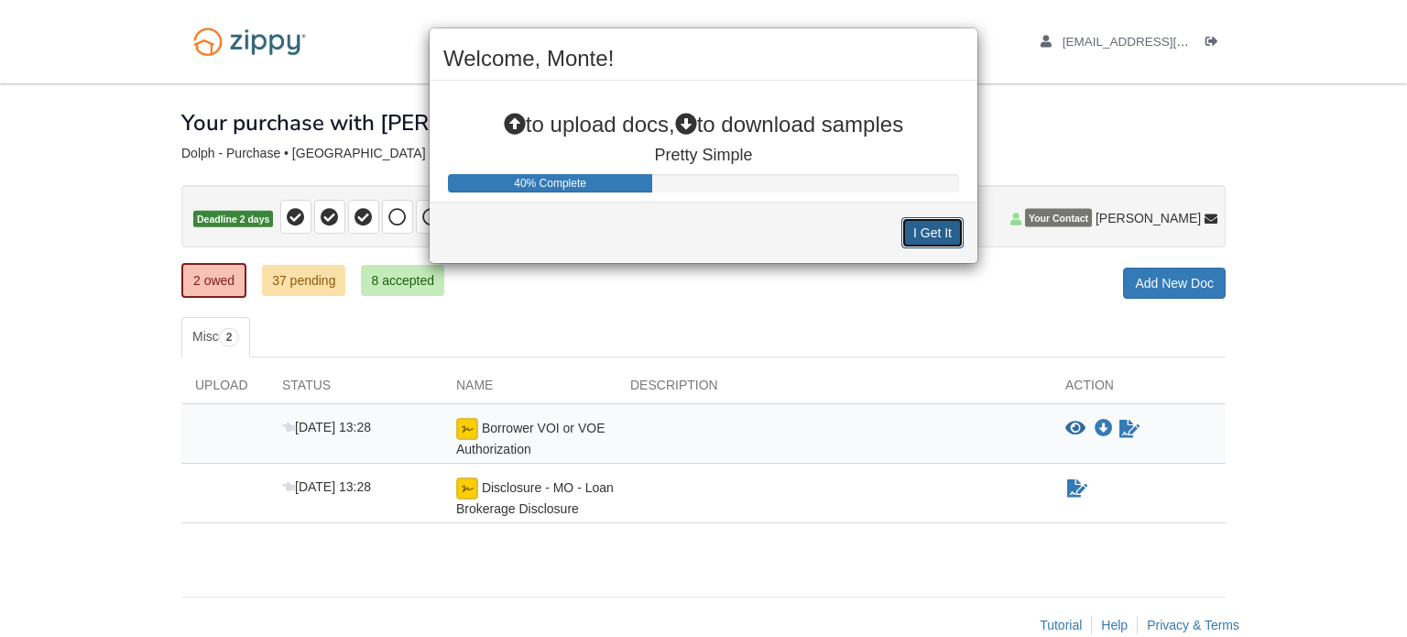
click at [926, 226] on button "I Get It" at bounding box center [932, 232] width 62 height 31
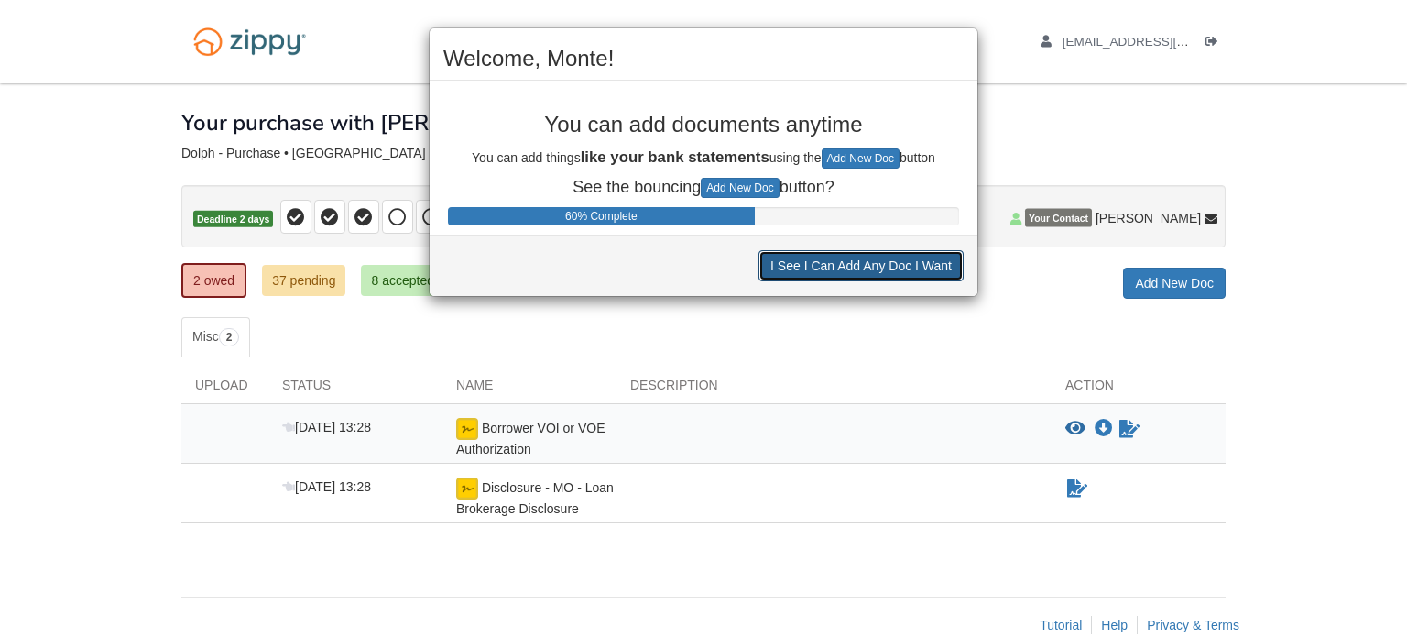
click at [846, 267] on button "I See I Can Add Any Doc I Want" at bounding box center [860, 265] width 205 height 31
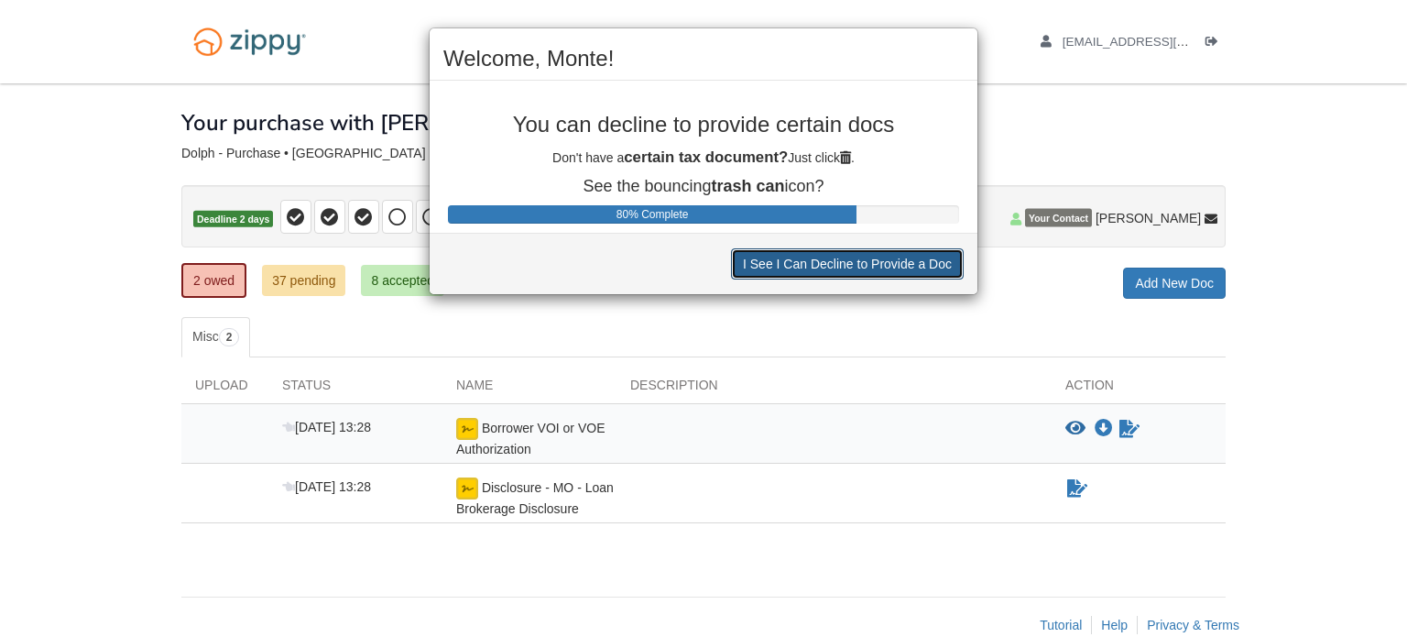
click at [846, 267] on button "I See I Can Decline to Provide a Doc" at bounding box center [847, 263] width 233 height 31
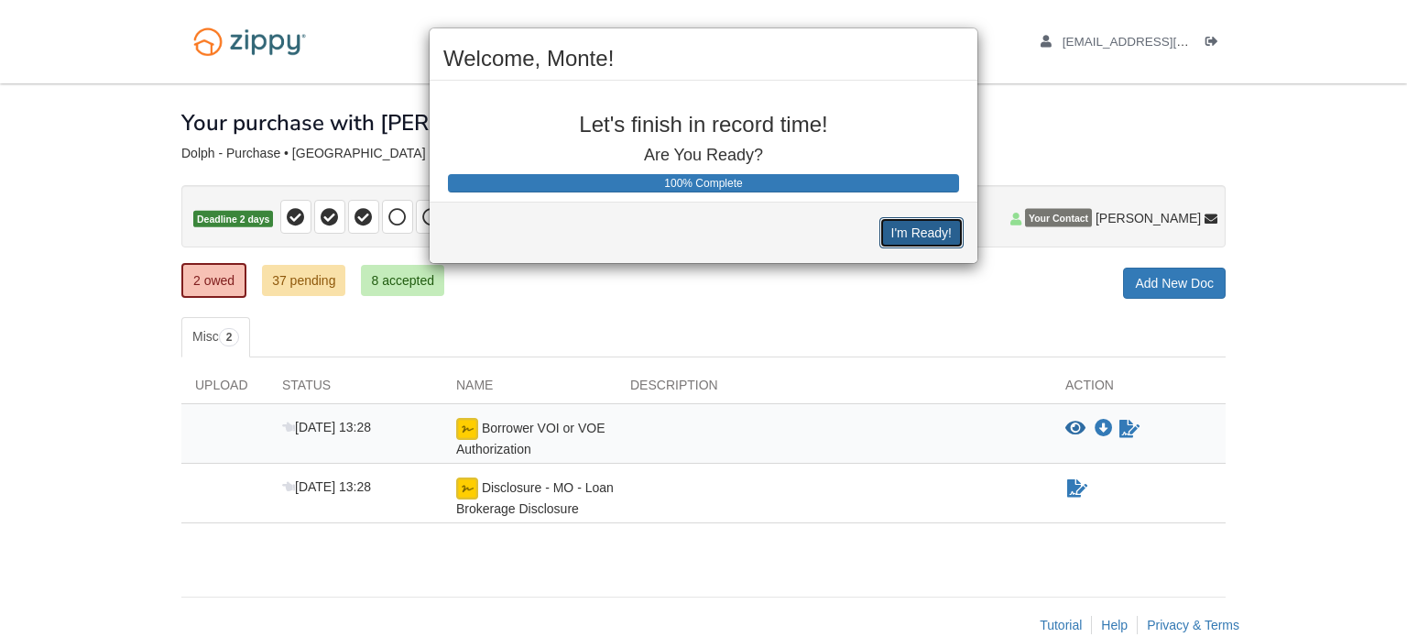
click at [917, 242] on button "I'm Ready!" at bounding box center [921, 232] width 84 height 31
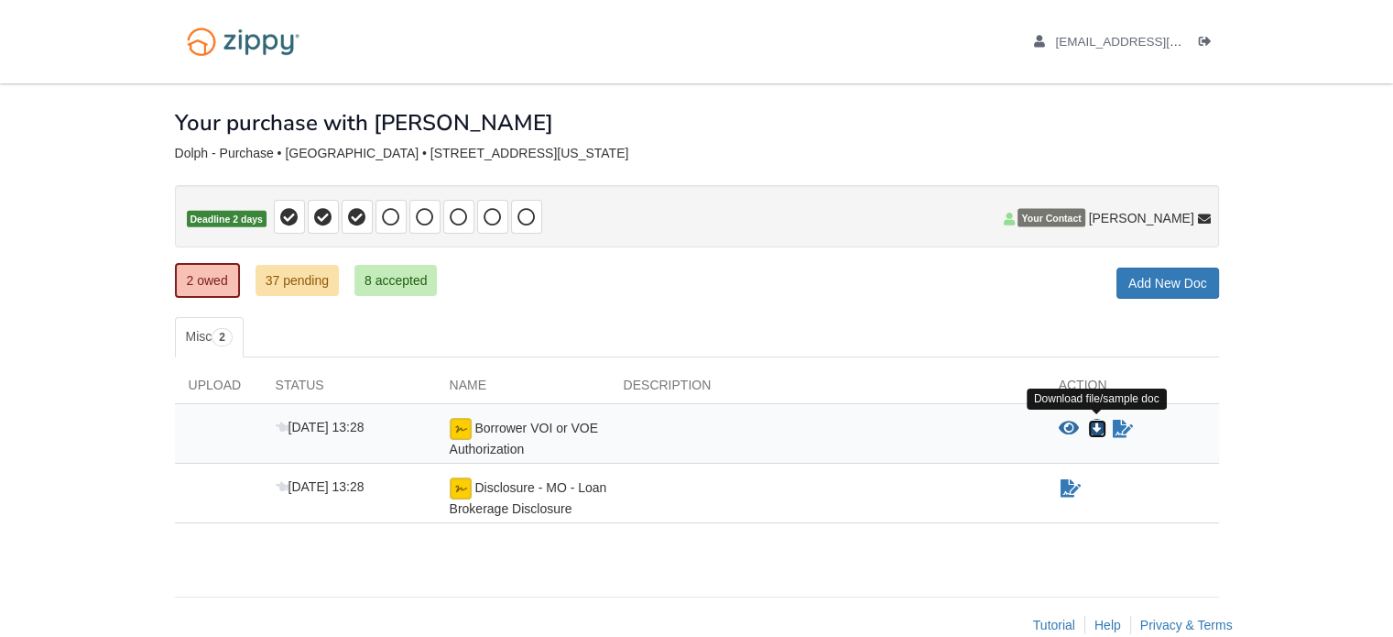
click at [1101, 426] on icon "Download Borrower VOI or VOE Authorization" at bounding box center [1097, 429] width 18 height 18
click at [1122, 426] on icon "Sign Form" at bounding box center [1123, 429] width 20 height 18
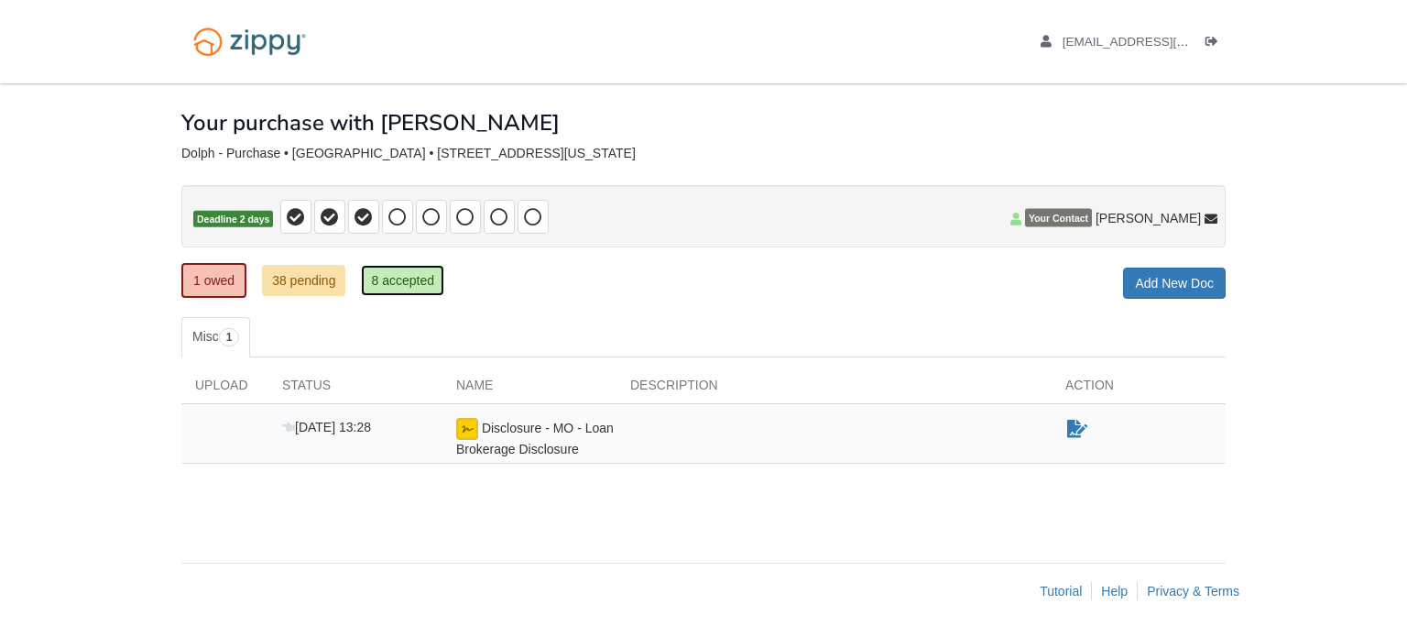
click at [420, 278] on link "8 accepted" at bounding box center [402, 280] width 83 height 31
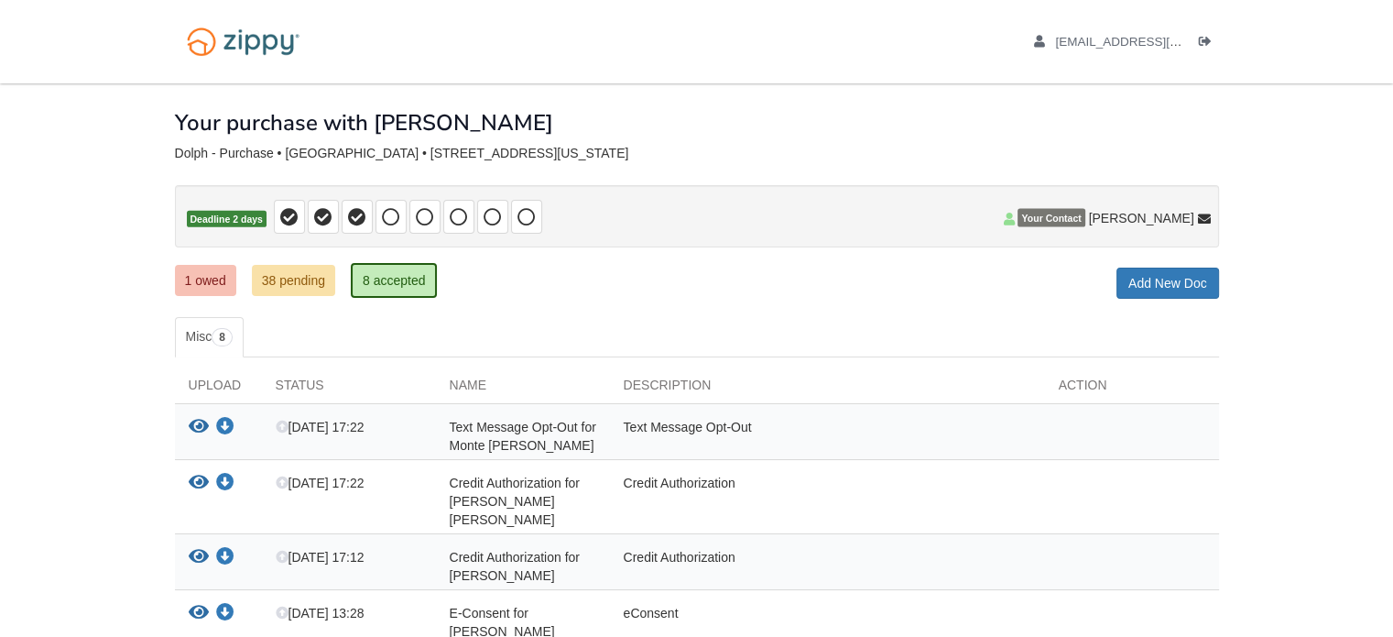
click at [143, 333] on body "dbljjanet@aol.com Logout" at bounding box center [696, 508] width 1393 height 1017
click at [308, 270] on link "38 pending" at bounding box center [293, 280] width 83 height 31
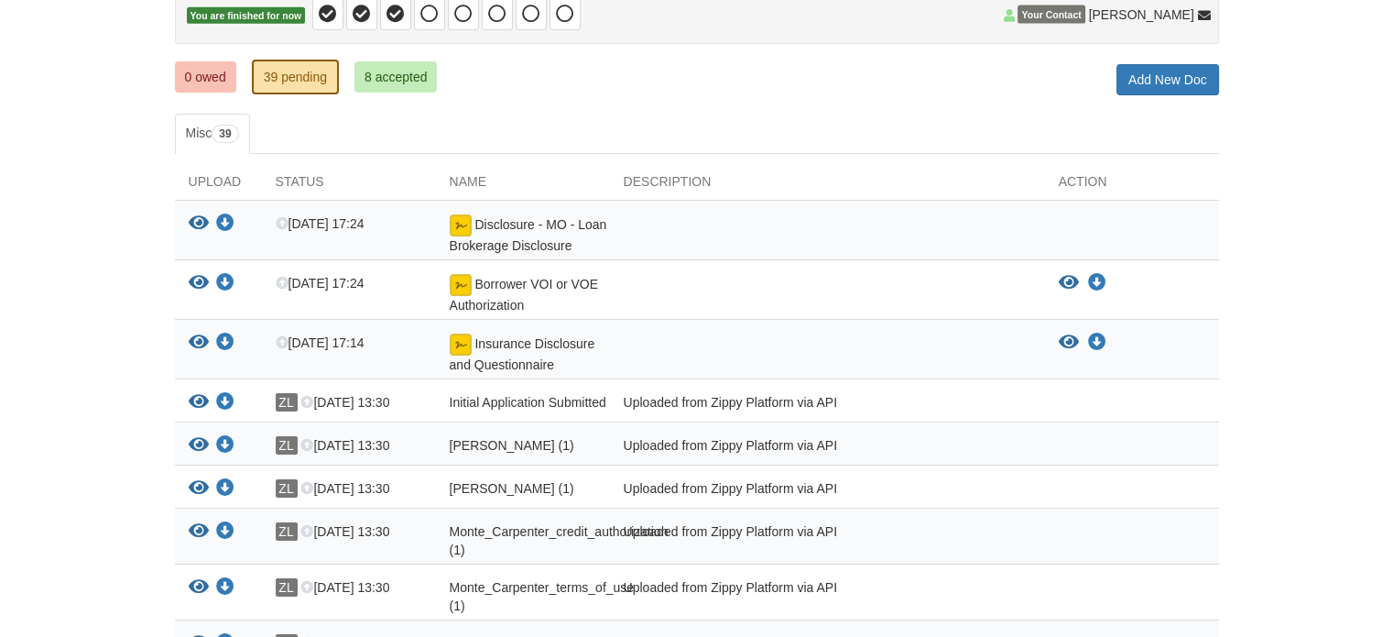
scroll to position [220, 0]
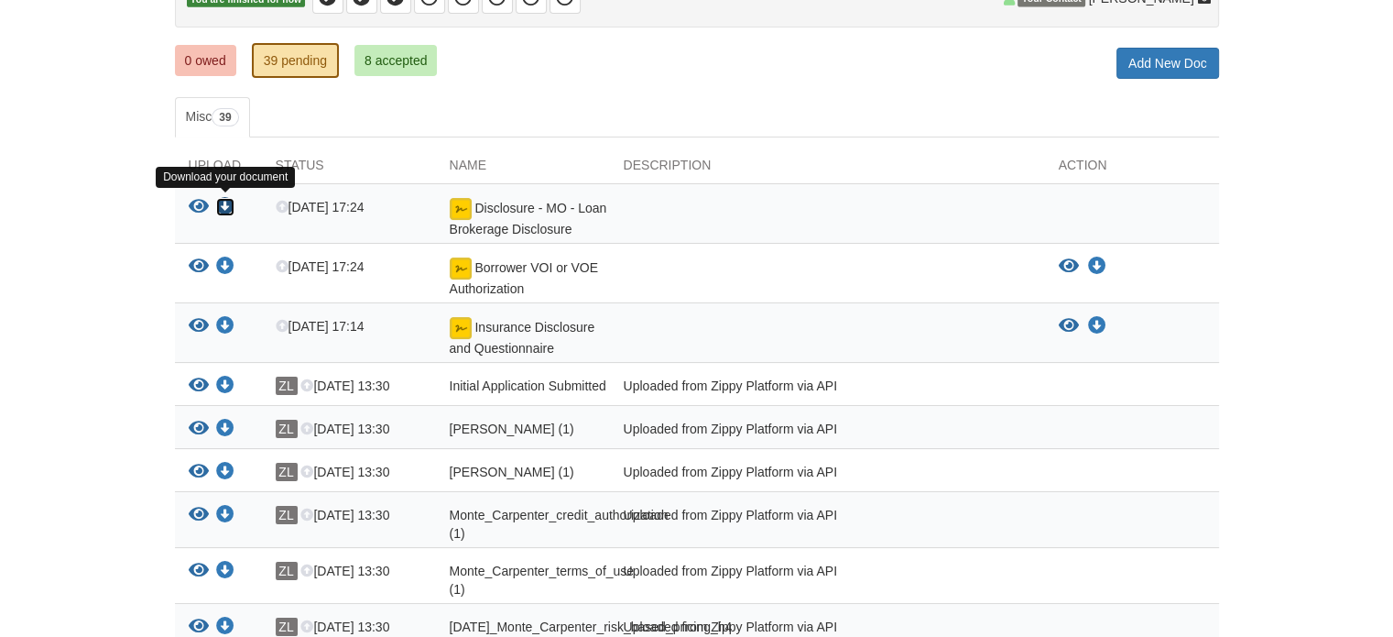
click at [225, 198] on icon "Download Disclosure - MO - Loan Brokerage Disclosure" at bounding box center [225, 207] width 18 height 18
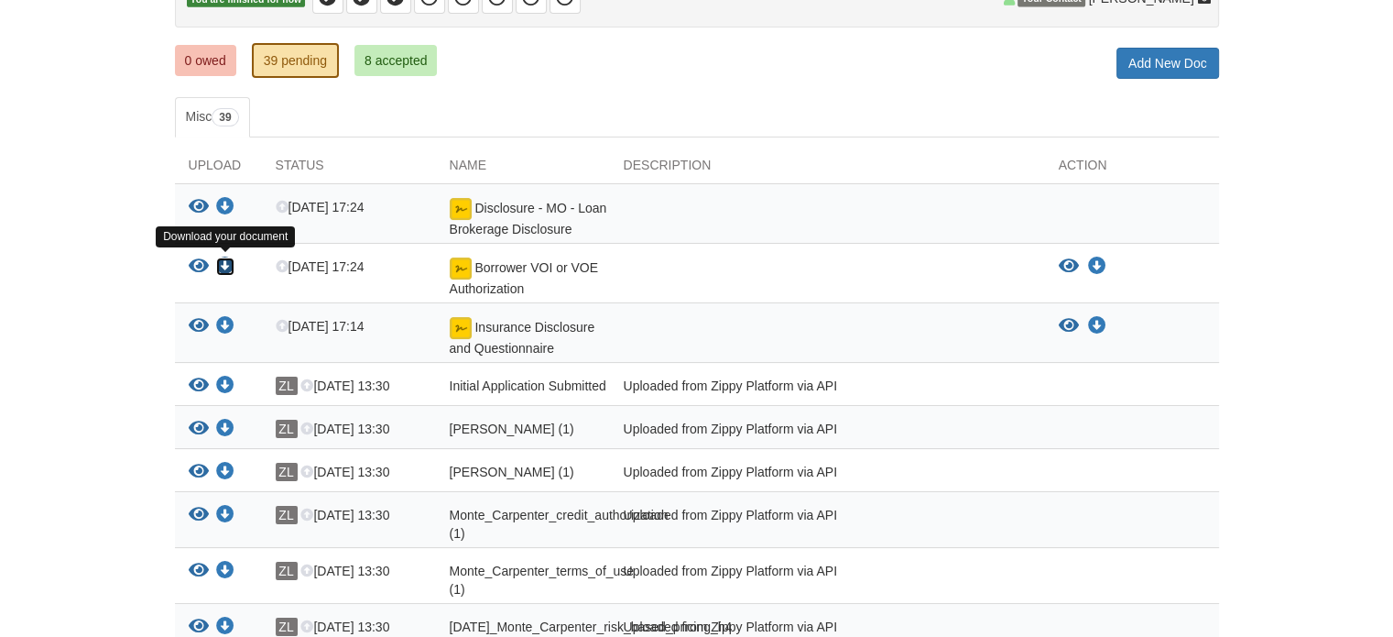
click at [223, 266] on icon "Download Borrower VOI or VOE Authorization" at bounding box center [225, 266] width 18 height 18
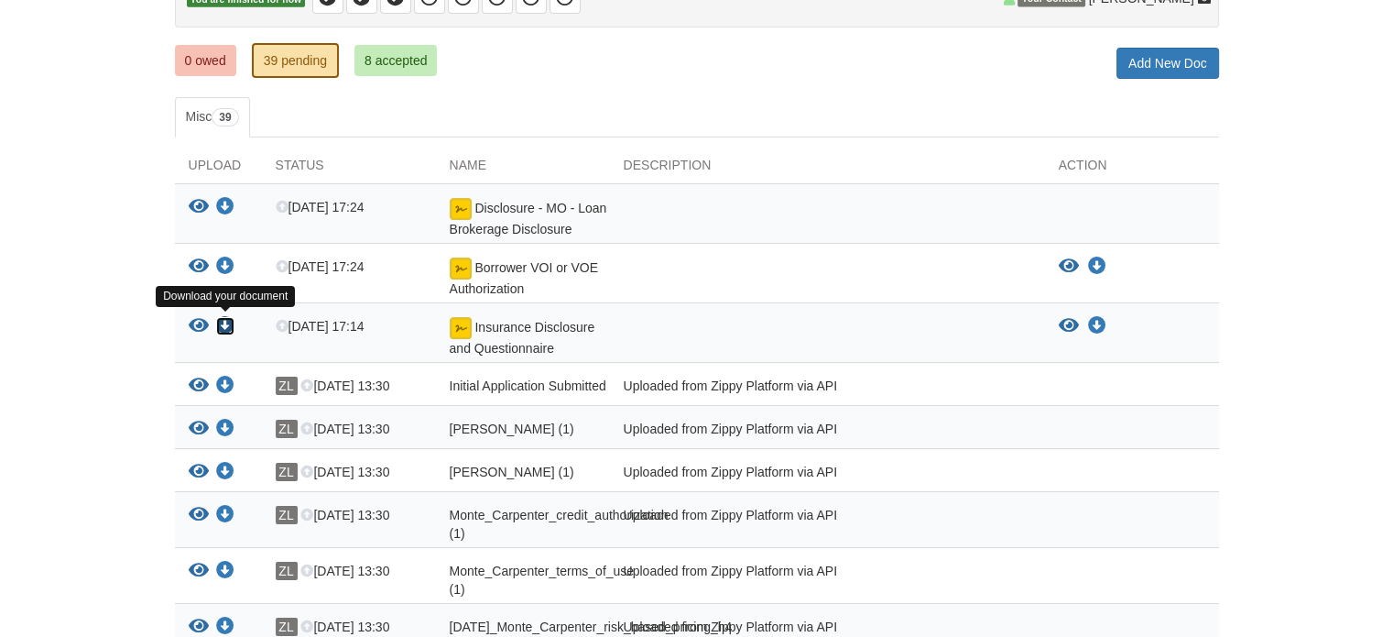
click at [220, 319] on icon "Download Insurance Disclosure and Questionnaire" at bounding box center [225, 326] width 18 height 18
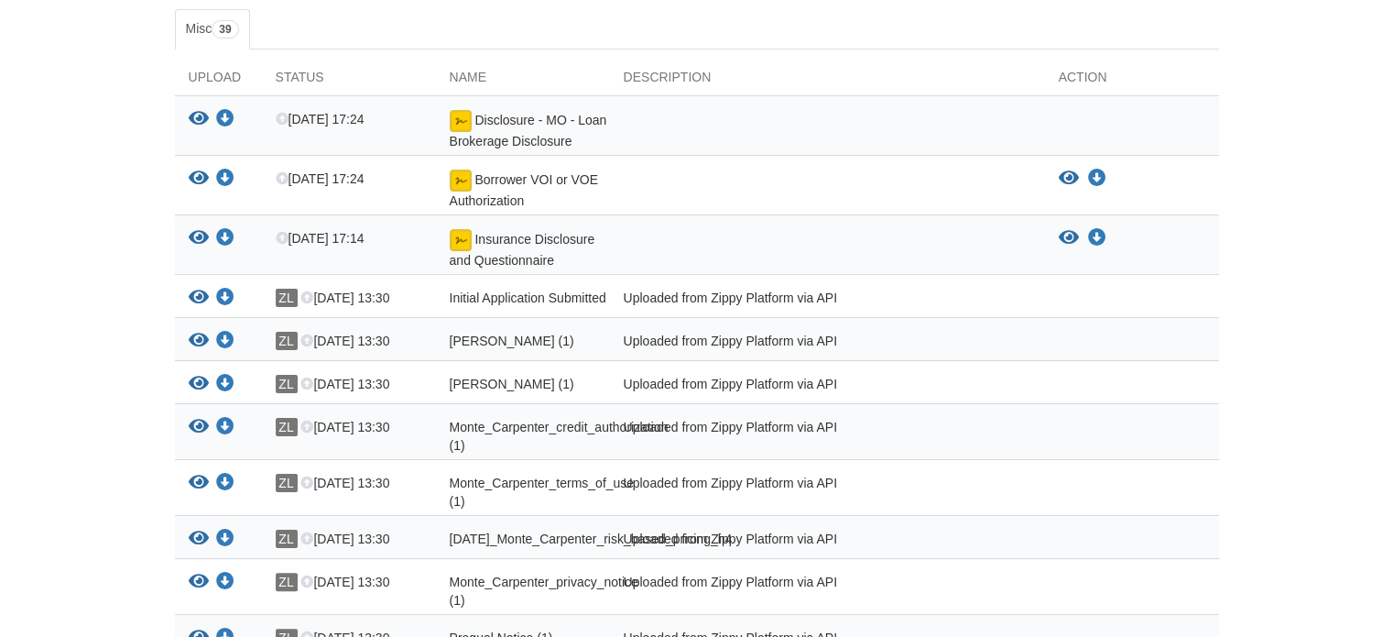
scroll to position [366, 0]
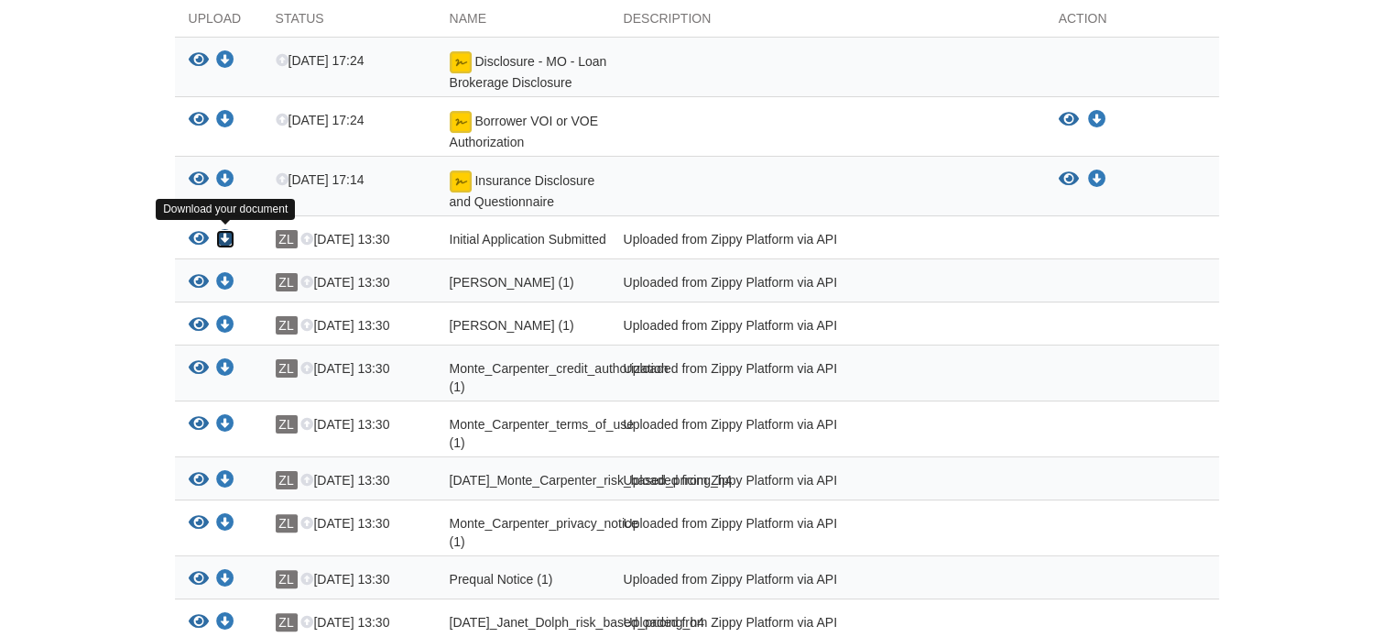
click at [226, 235] on icon "Download Initial Application Submitted" at bounding box center [225, 239] width 18 height 18
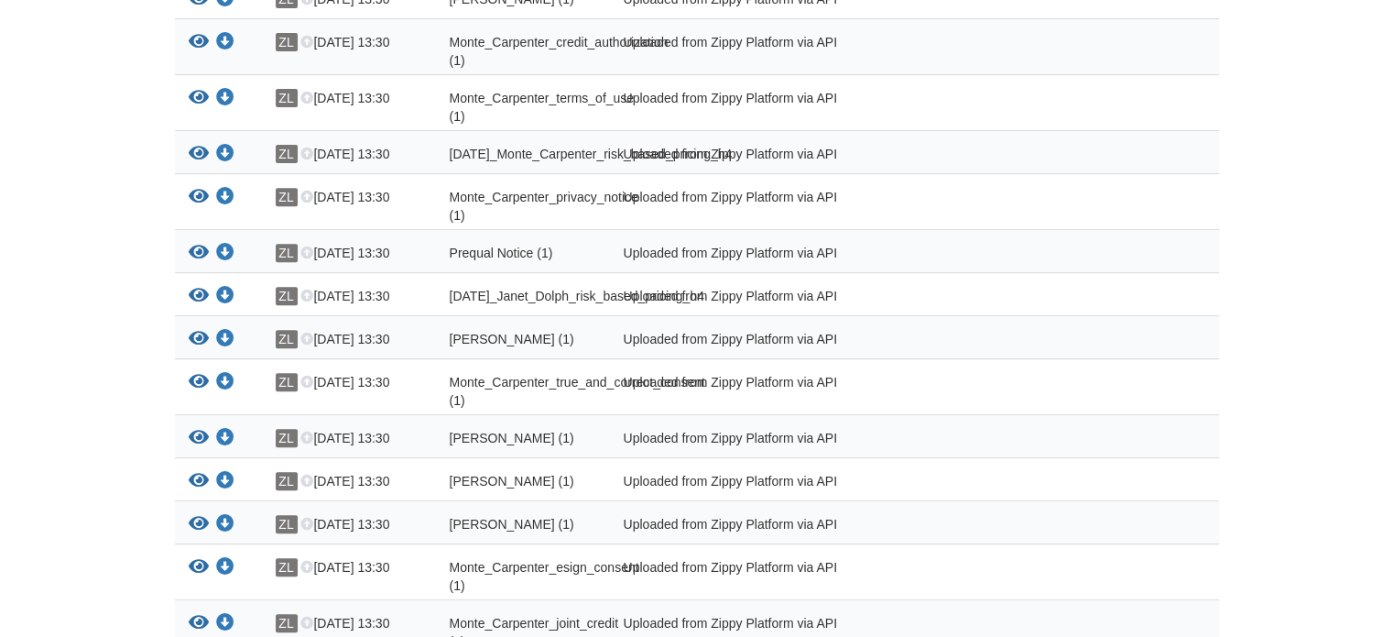
scroll to position [696, 0]
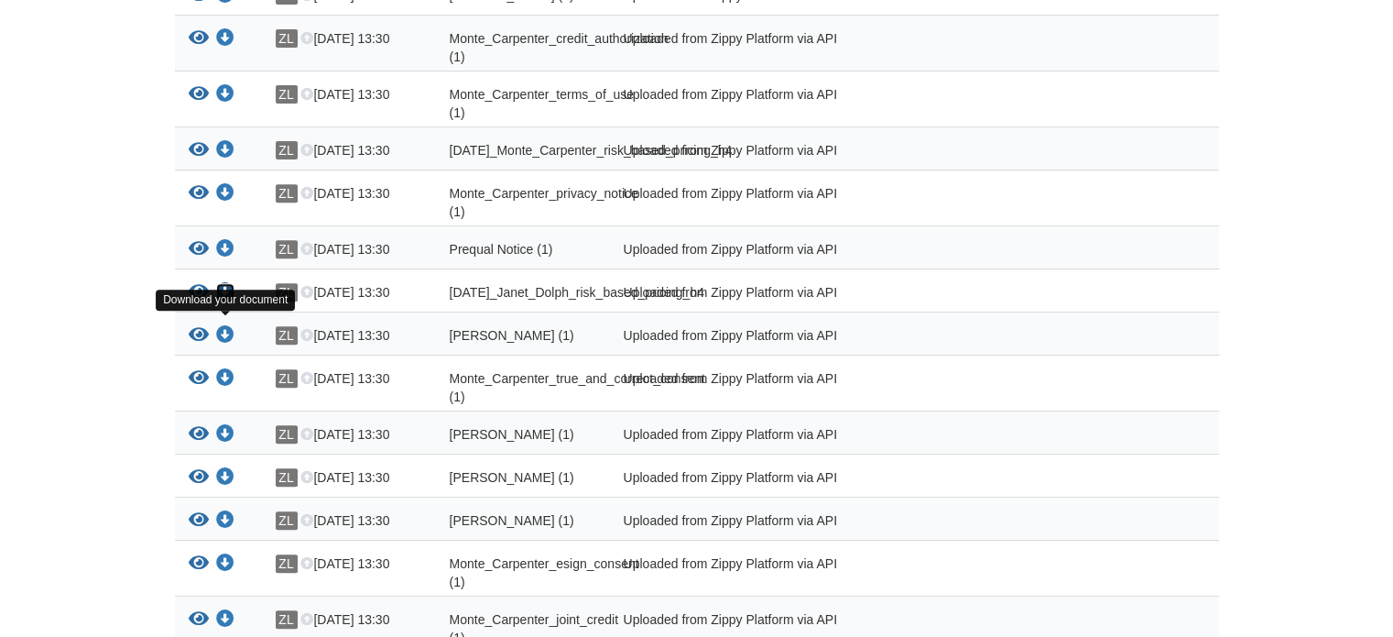
click at [232, 301] on icon "Download 08-08-2025_Janet_Dolph_risk_based_pricing_h4" at bounding box center [225, 292] width 18 height 18
click at [221, 159] on icon "Download 08-08-2025_Monte_Carpenter_risk_based_pricing_h4" at bounding box center [225, 150] width 18 height 18
click at [125, 344] on body "[EMAIL_ADDRESS][DOMAIN_NAME] Logout" at bounding box center [696, 517] width 1393 height 2426
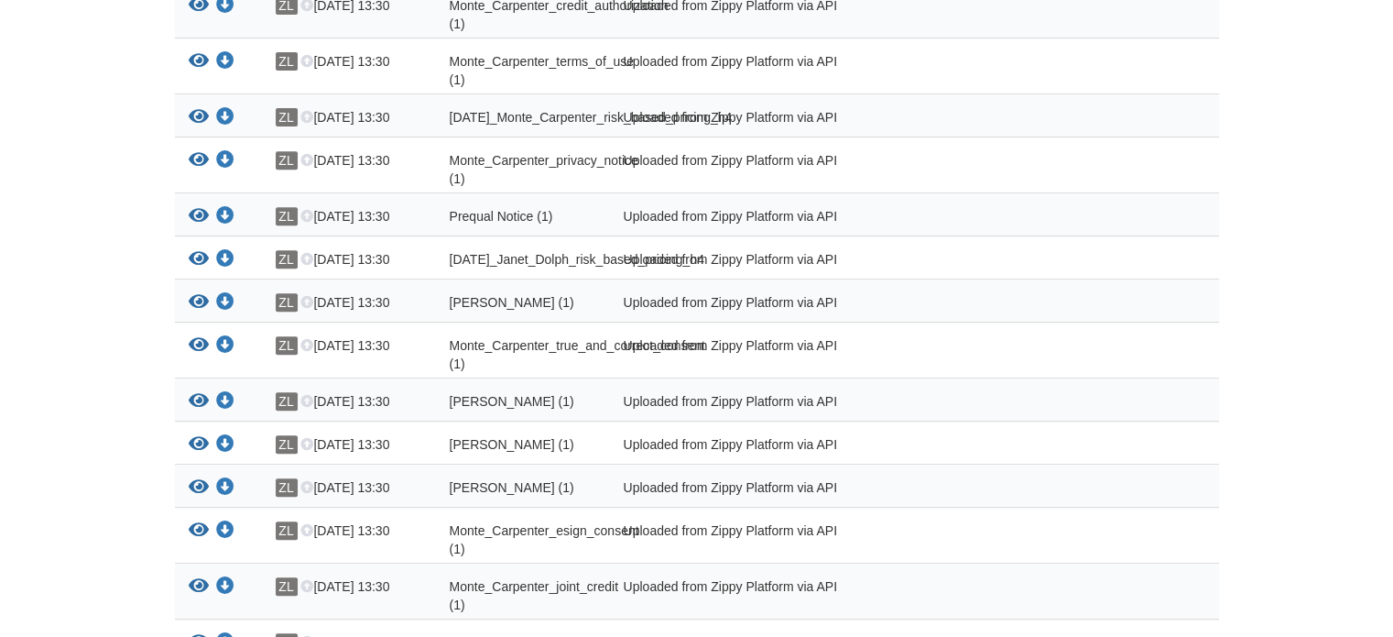
scroll to position [733, 0]
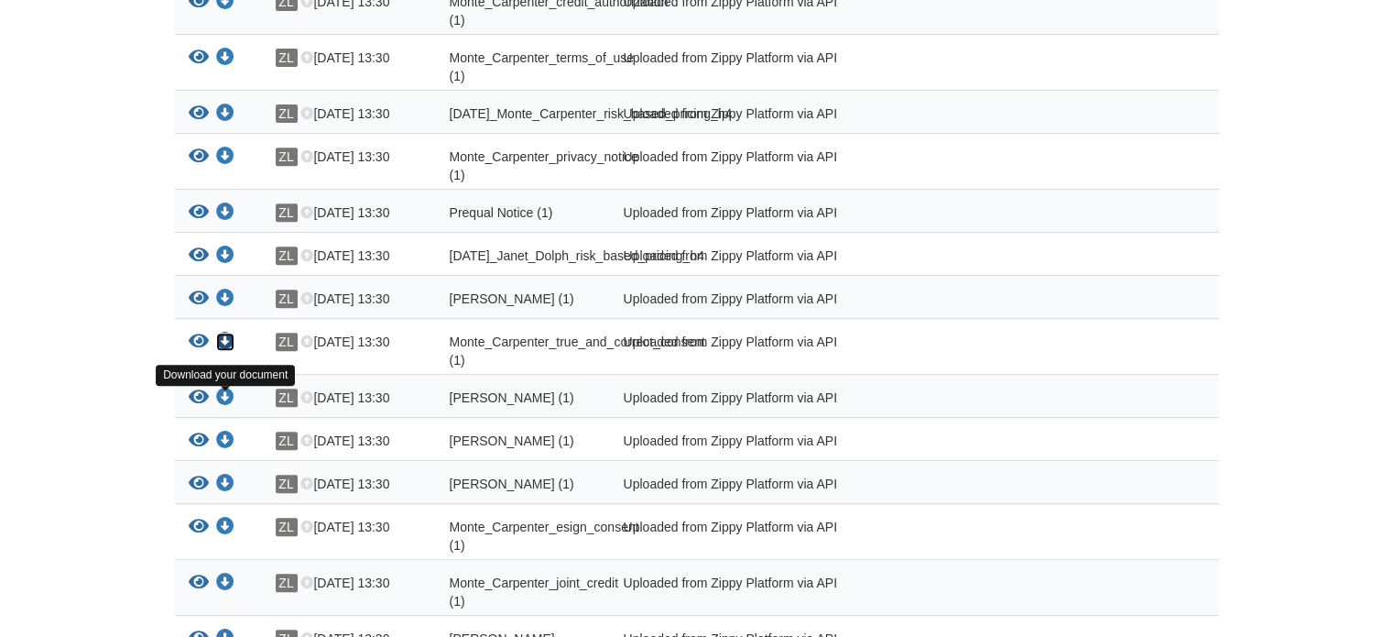
click at [232, 351] on icon "Download Monte_Carpenter_true_and_correct_consent (1)" at bounding box center [225, 342] width 18 height 18
click at [132, 384] on body "[EMAIL_ADDRESS][DOMAIN_NAME] Logout" at bounding box center [696, 480] width 1393 height 2426
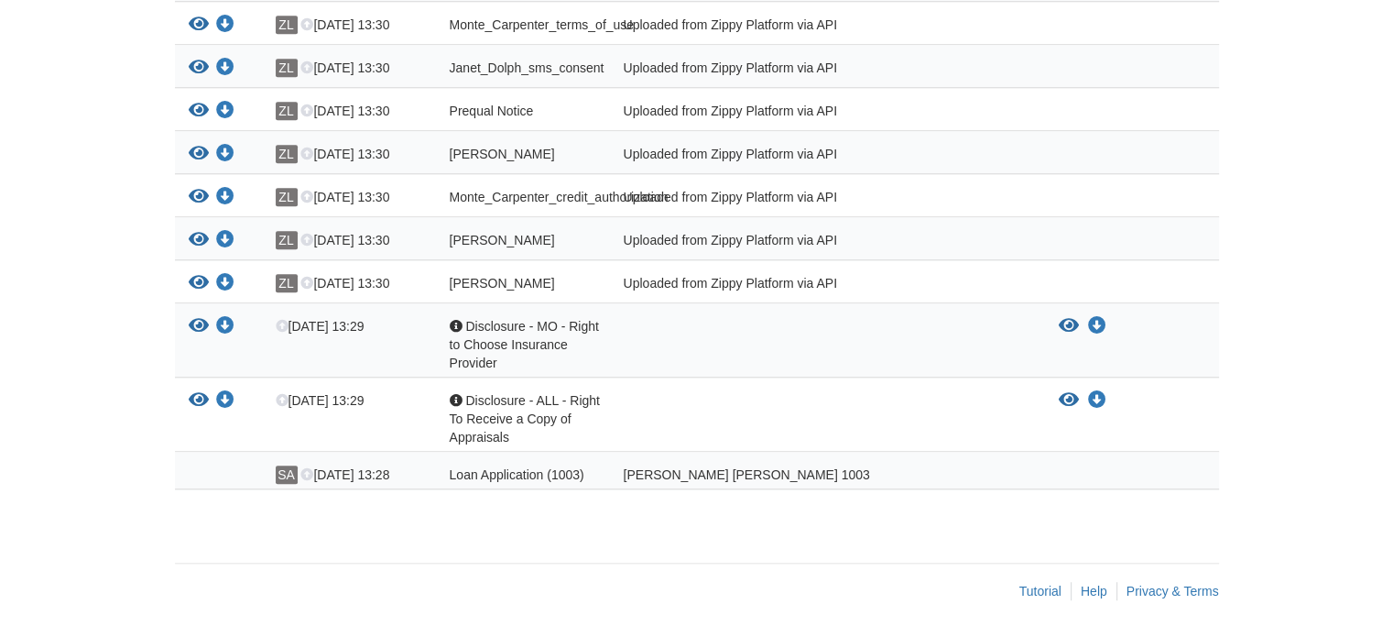
scroll to position [0, 0]
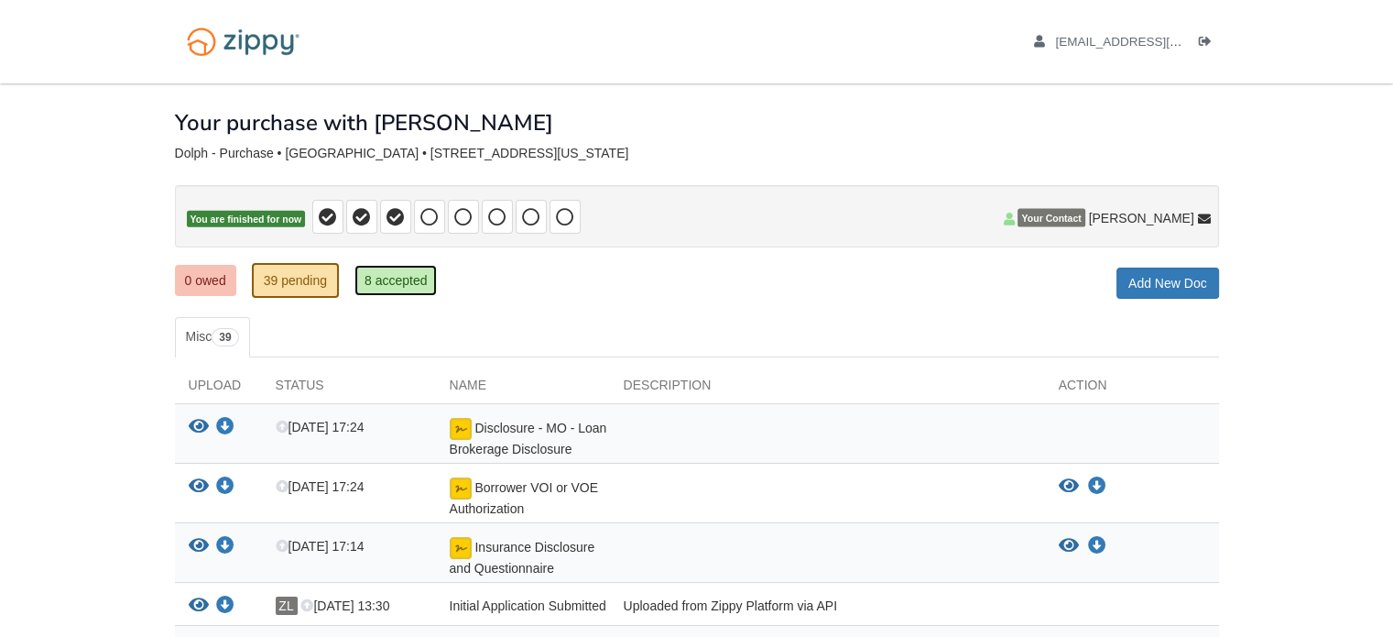
click at [380, 267] on link "8 accepted" at bounding box center [395, 280] width 83 height 31
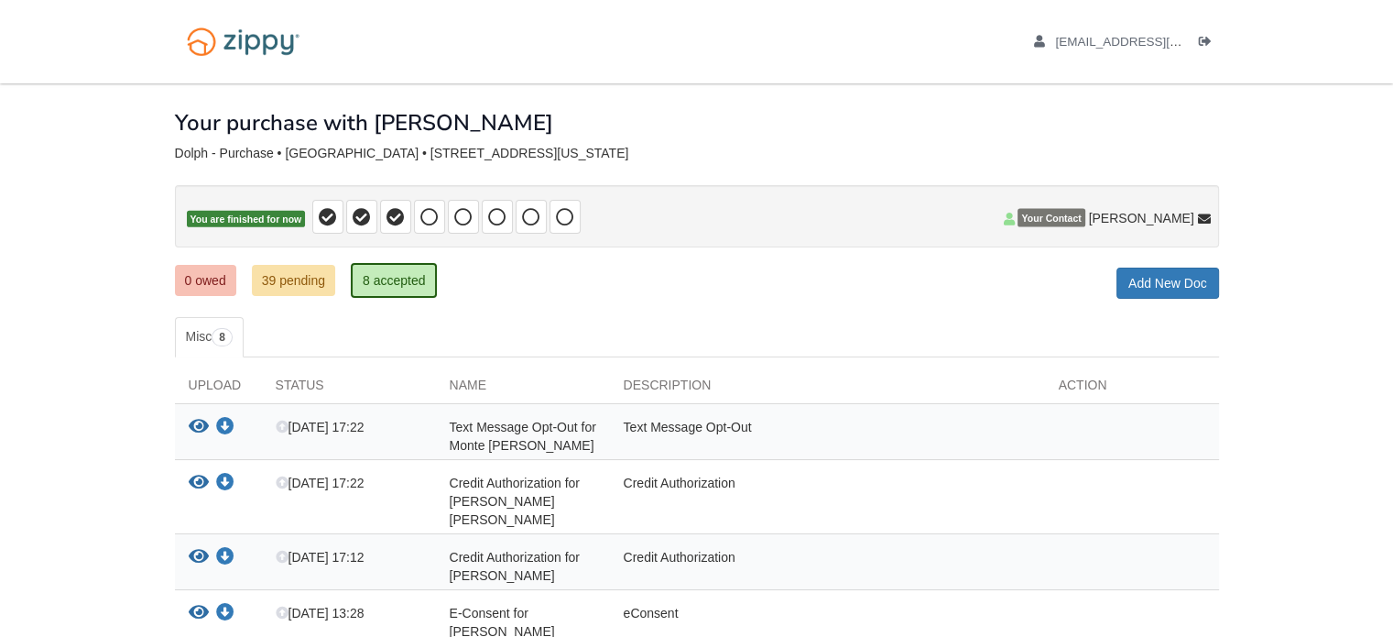
click at [121, 336] on body "[EMAIL_ADDRESS][DOMAIN_NAME] Logout" at bounding box center [696, 508] width 1393 height 1017
click at [412, 534] on div "View your document Download your document [DATE] 17:12 Credit Authorization for…" at bounding box center [697, 562] width 1044 height 56
